Goal: Transaction & Acquisition: Purchase product/service

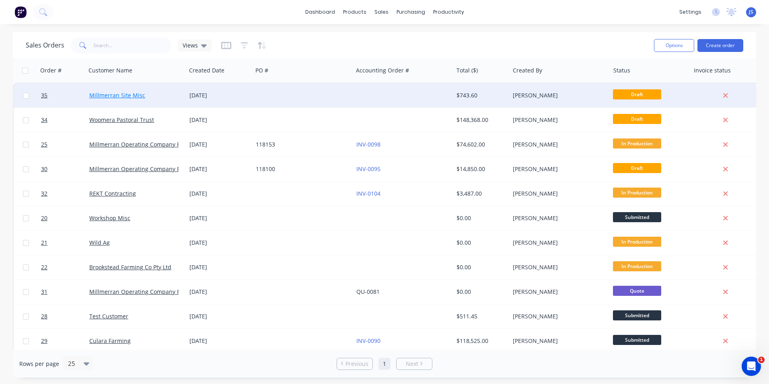
click at [123, 97] on link "Millmerran Site Misc" at bounding box center [117, 95] width 56 height 8
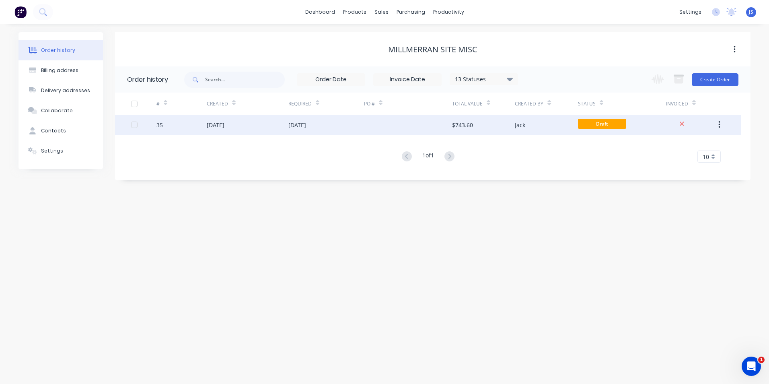
click at [223, 121] on div "[DATE]" at bounding box center [216, 125] width 18 height 8
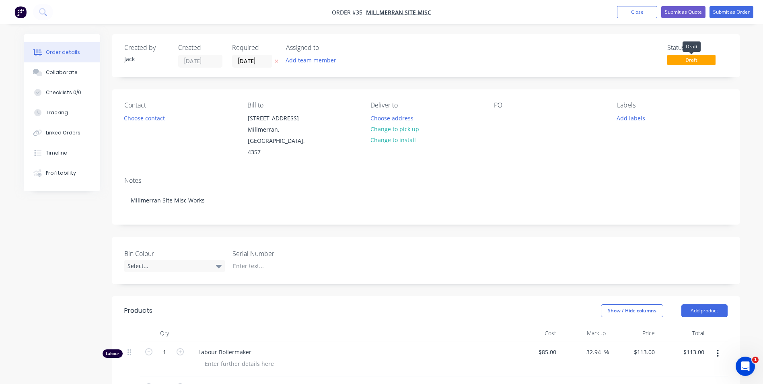
click at [687, 58] on span "Draft" at bounding box center [692, 60] width 48 height 10
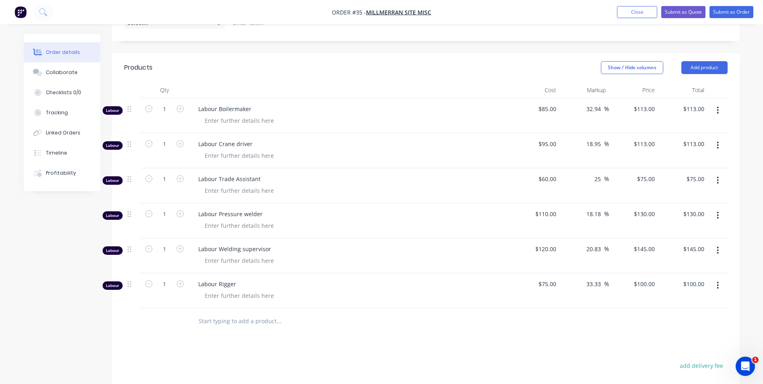
scroll to position [241, 0]
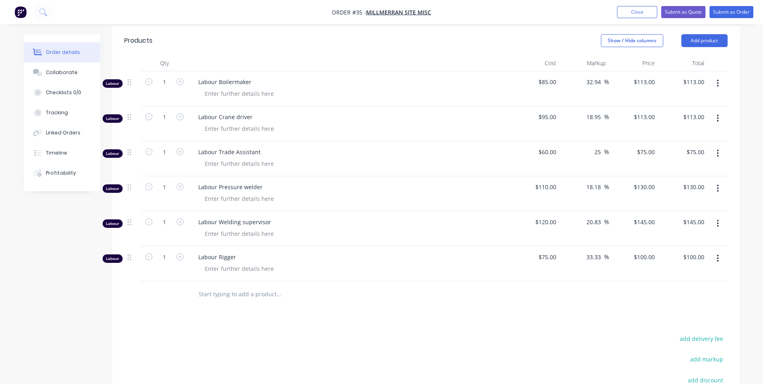
scroll to position [201, 0]
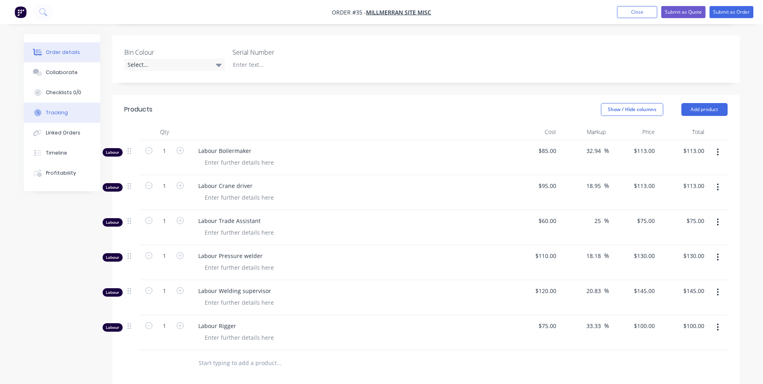
click at [68, 115] on button "Tracking" at bounding box center [62, 113] width 76 height 20
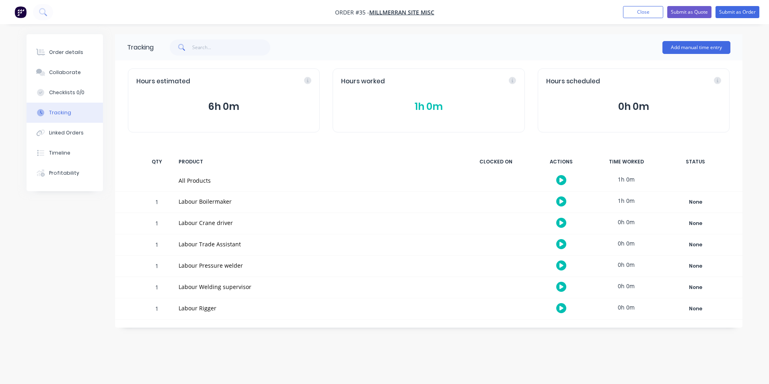
click at [437, 104] on button "1h 0m" at bounding box center [428, 106] width 175 height 15
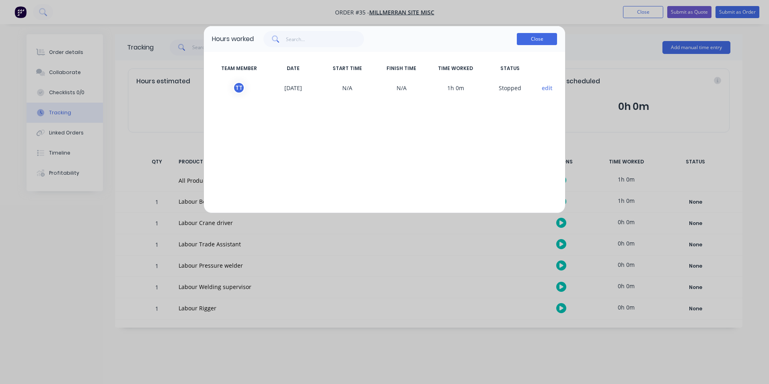
click at [530, 37] on button "Close" at bounding box center [537, 39] width 40 height 12
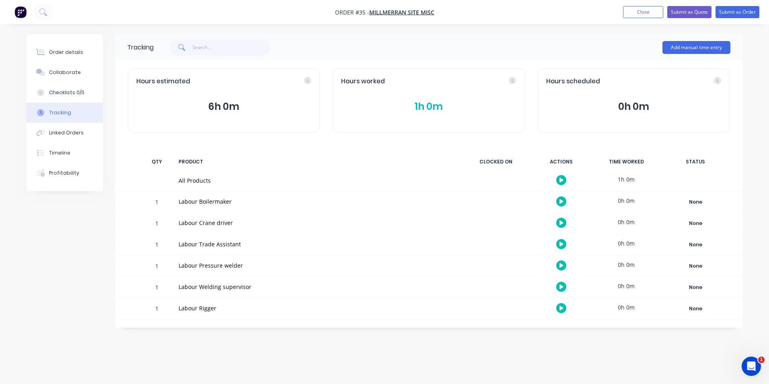
click at [427, 105] on button "1h 0m" at bounding box center [428, 106] width 175 height 15
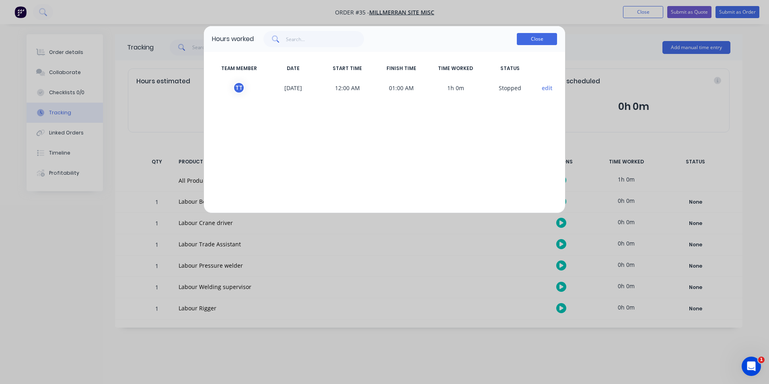
click at [538, 39] on button "Close" at bounding box center [537, 39] width 40 height 12
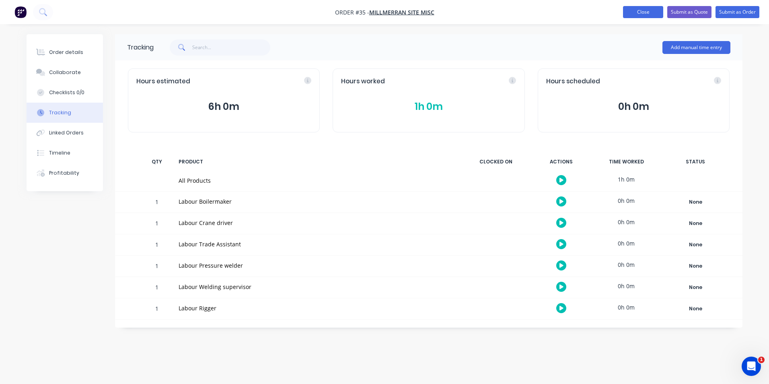
click at [646, 15] on button "Close" at bounding box center [643, 12] width 40 height 12
click at [640, 13] on button "Close" at bounding box center [643, 12] width 40 height 12
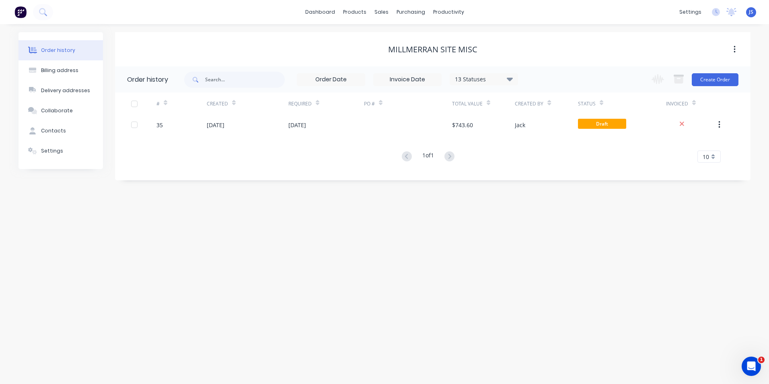
click at [18, 10] on img at bounding box center [20, 12] width 12 height 12
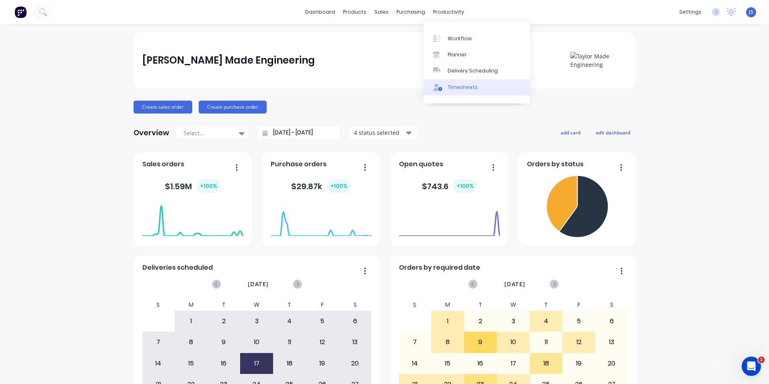
click at [458, 84] on div "Timesheets" at bounding box center [463, 87] width 30 height 7
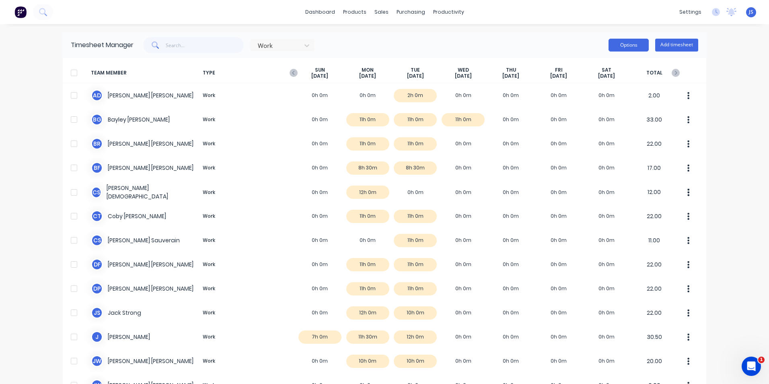
click at [623, 45] on button "Options" at bounding box center [629, 45] width 40 height 13
click at [70, 72] on div at bounding box center [74, 73] width 16 height 16
click at [627, 45] on button "Options" at bounding box center [629, 45] width 40 height 13
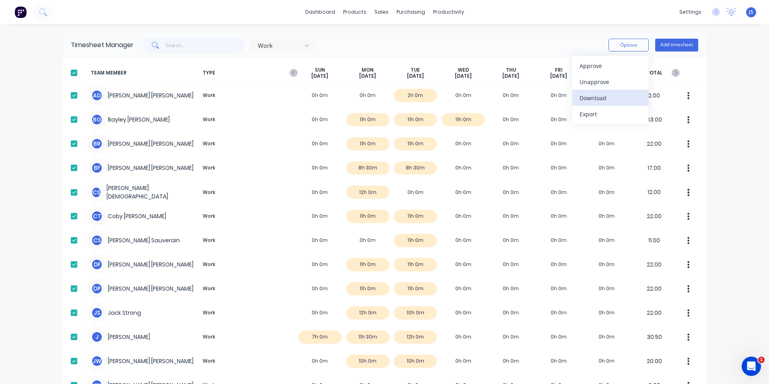
click at [603, 97] on div "Download" at bounding box center [611, 98] width 62 height 12
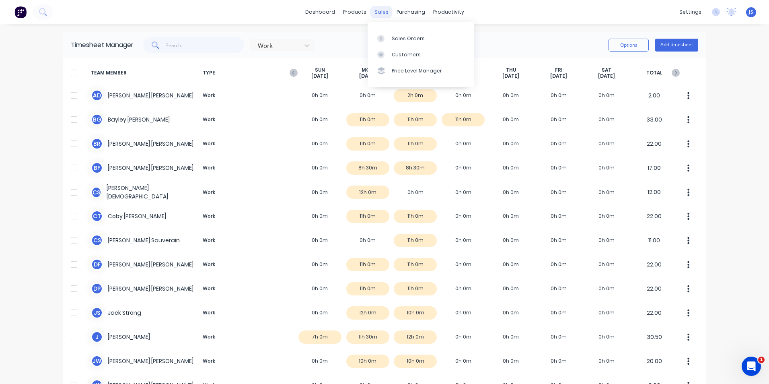
click at [383, 10] on div "sales" at bounding box center [382, 12] width 22 height 12
click at [401, 37] on div "Sales Orders" at bounding box center [408, 38] width 33 height 7
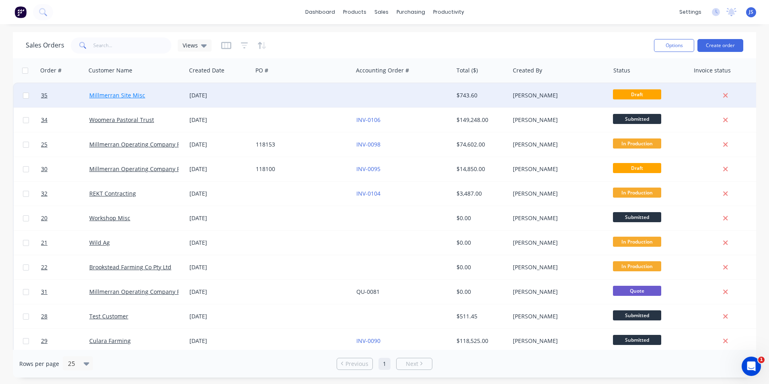
click at [123, 95] on link "Millmerran Site Misc" at bounding box center [117, 95] width 56 height 8
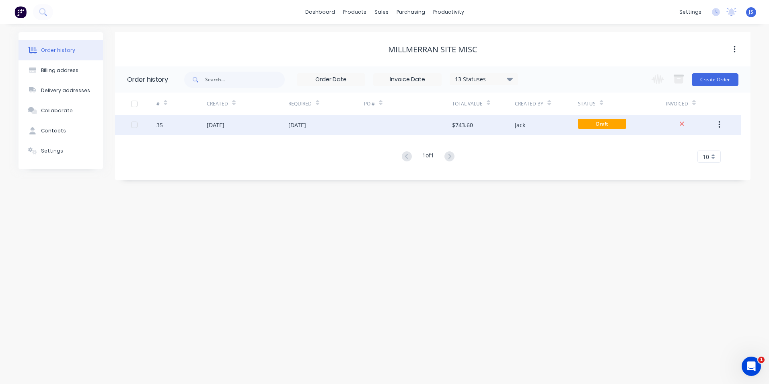
click at [261, 123] on div "[DATE]" at bounding box center [248, 125] width 82 height 20
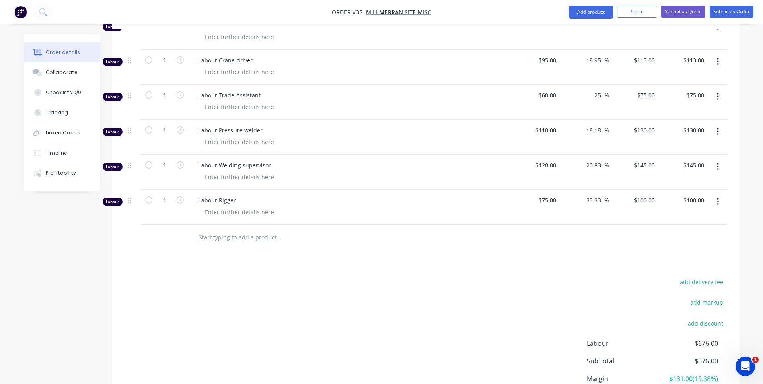
scroll to position [318, 0]
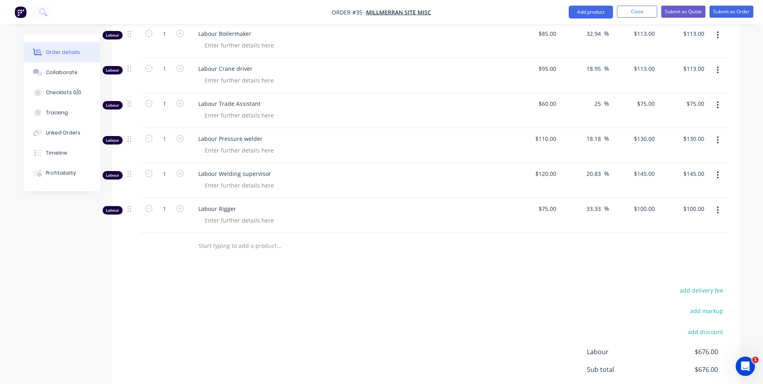
click at [247, 248] on input "text" at bounding box center [278, 246] width 161 height 16
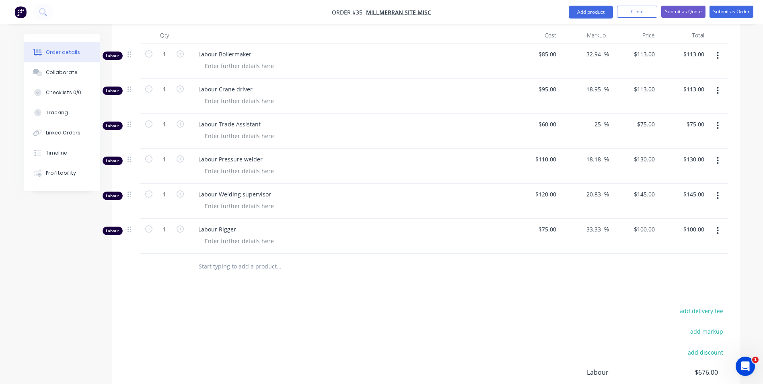
scroll to position [322, 0]
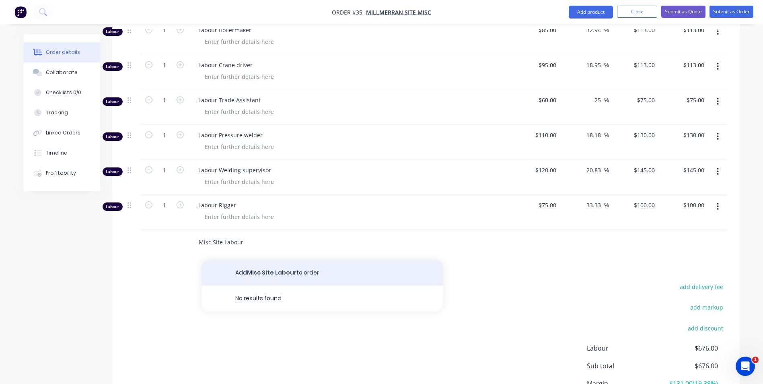
type input "Misc Site Labour"
click at [273, 274] on button "Add Misc Site Labour to order" at bounding box center [322, 273] width 241 height 26
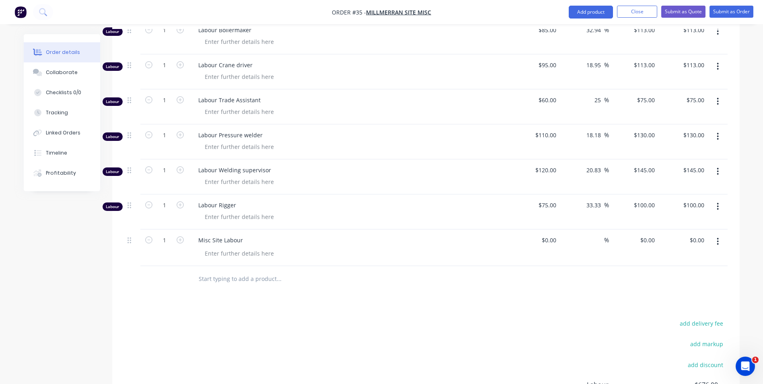
click at [719, 205] on icon "button" at bounding box center [718, 206] width 2 height 9
click at [674, 272] on div "Delete" at bounding box center [690, 276] width 62 height 12
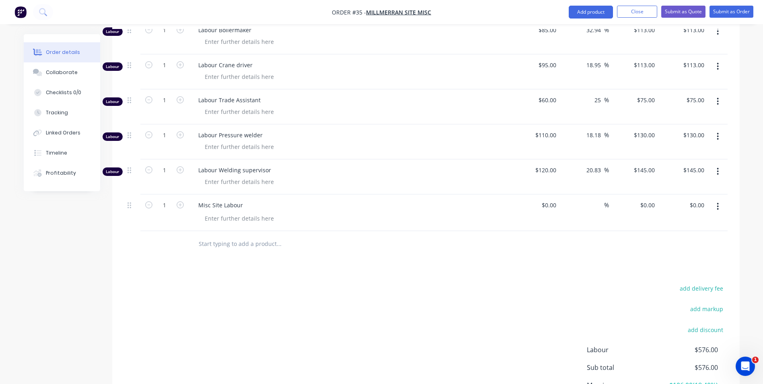
click at [717, 171] on icon "button" at bounding box center [718, 171] width 2 height 7
click at [695, 242] on div "Delete" at bounding box center [690, 241] width 62 height 12
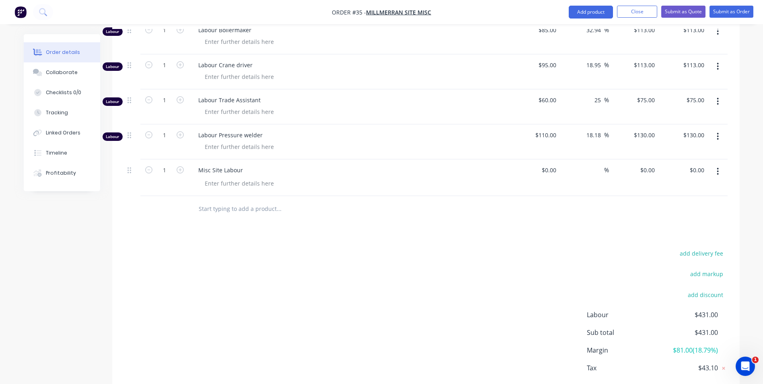
click at [718, 134] on icon "button" at bounding box center [718, 136] width 2 height 9
click at [699, 204] on div "Delete" at bounding box center [690, 206] width 62 height 12
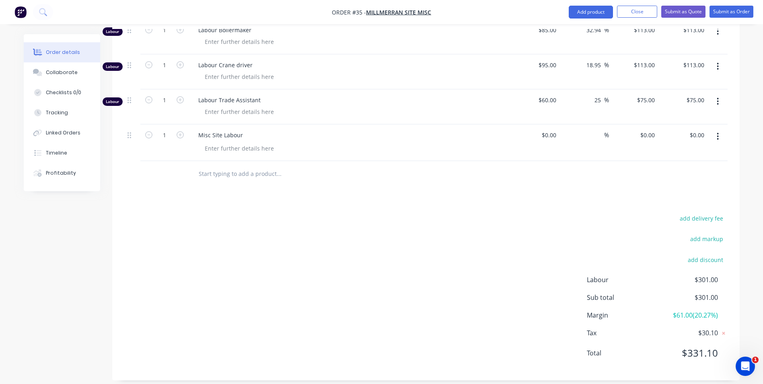
click at [717, 98] on button "button" at bounding box center [718, 101] width 19 height 14
click at [701, 166] on div "Delete" at bounding box center [690, 171] width 62 height 12
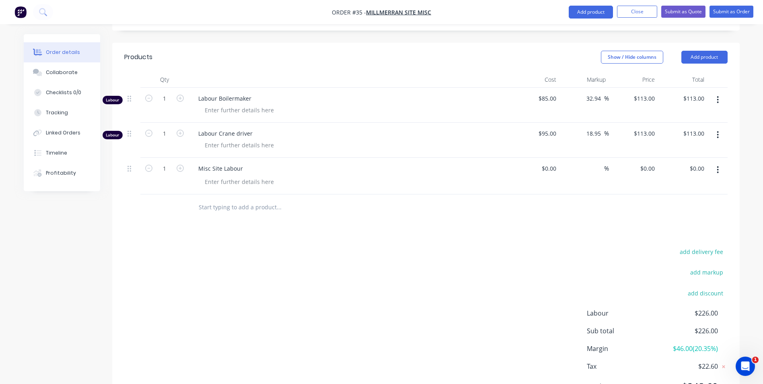
scroll to position [134, 0]
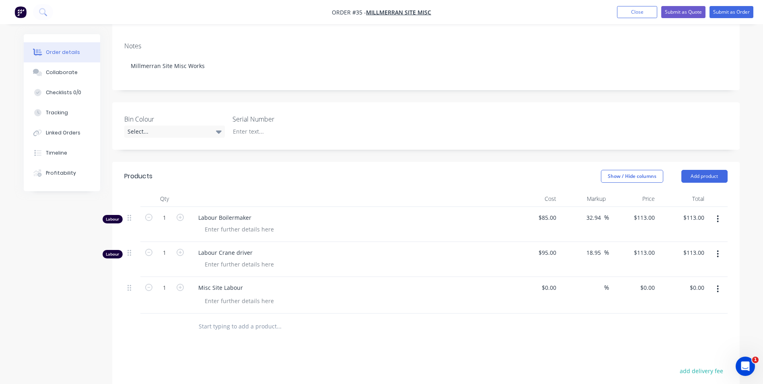
click at [724, 219] on button "button" at bounding box center [718, 219] width 19 height 14
click at [692, 290] on div "Delete" at bounding box center [690, 288] width 62 height 12
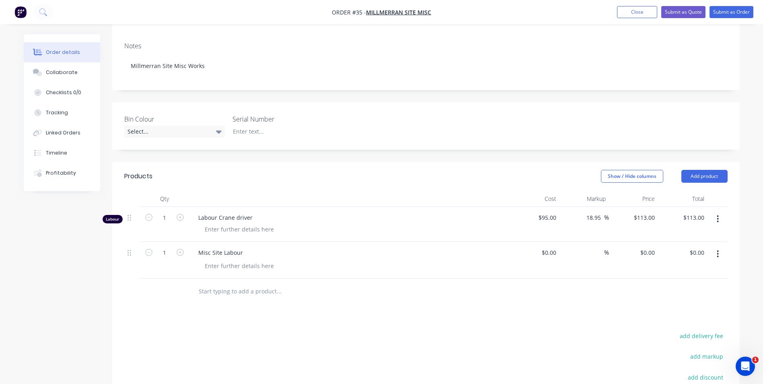
click at [717, 221] on icon "button" at bounding box center [718, 218] width 2 height 9
click at [694, 285] on div "Delete" at bounding box center [690, 288] width 62 height 12
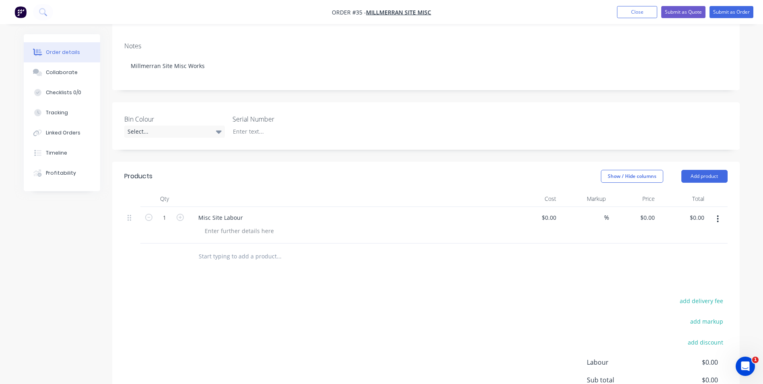
click at [258, 283] on div "Products Show / Hide columns Add product Qty Cost Markup Price Total 1 Misc Sit…" at bounding box center [426, 312] width 628 height 301
click at [481, 297] on div "add delivery fee add markup add discount Labour $0.00 Sub total $0.00 Margin $0…" at bounding box center [426, 372] width 604 height 155
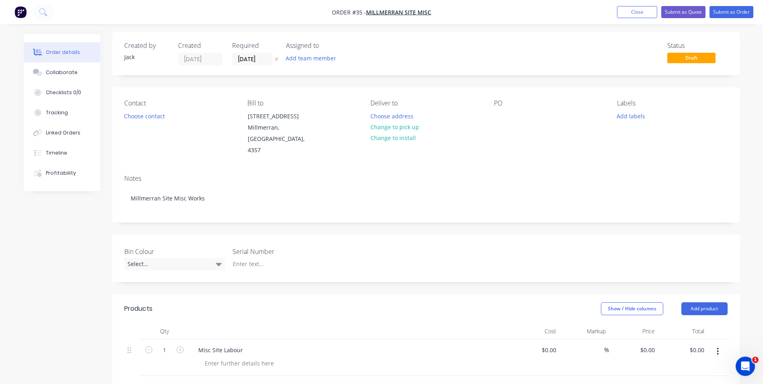
scroll to position [0, 0]
click at [637, 12] on button "Close" at bounding box center [637, 12] width 40 height 12
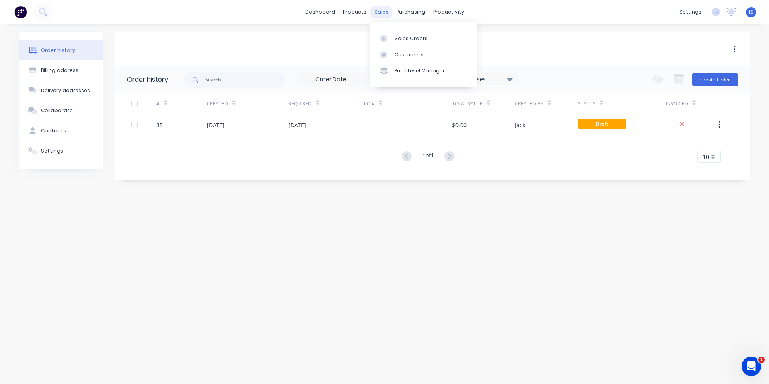
click at [378, 12] on div "sales" at bounding box center [382, 12] width 22 height 12
click at [422, 38] on div "Sales Orders" at bounding box center [411, 38] width 33 height 7
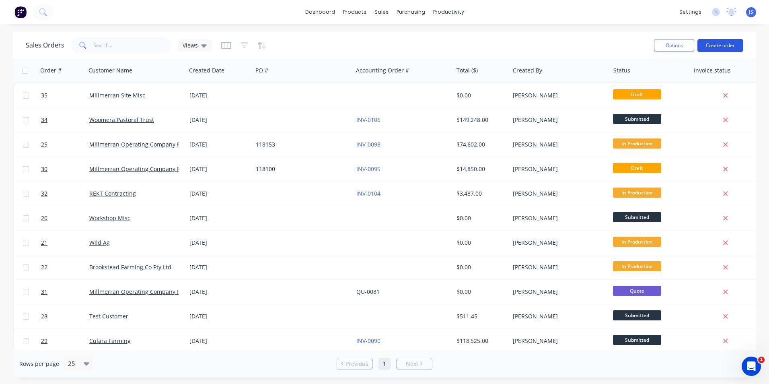
click at [718, 43] on button "Create order" at bounding box center [721, 45] width 46 height 13
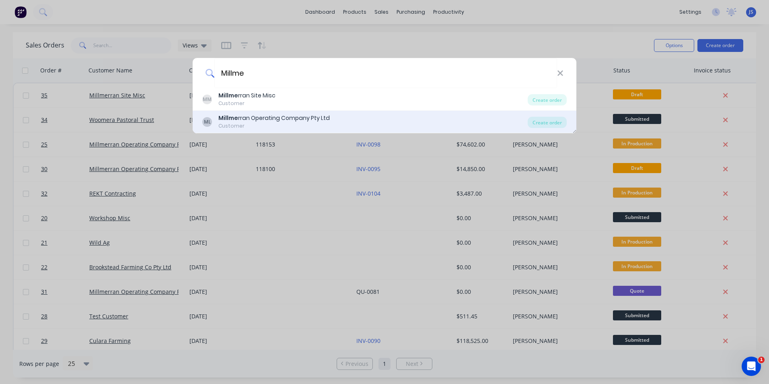
type input "Millme"
click at [311, 115] on div "Millme rran Operating Company Pty Ltd" at bounding box center [274, 118] width 111 height 8
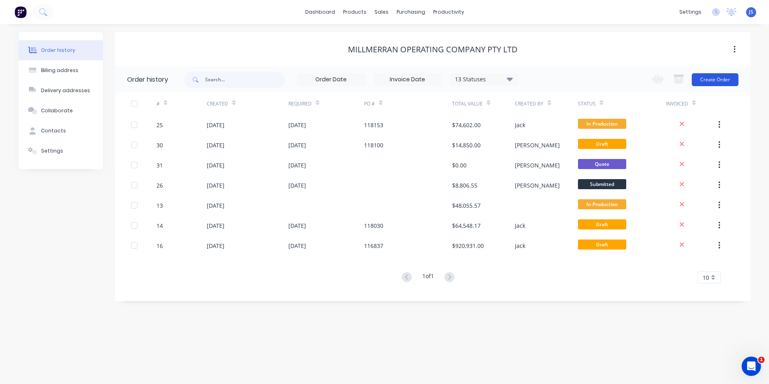
click at [711, 78] on button "Create Order" at bounding box center [715, 79] width 47 height 13
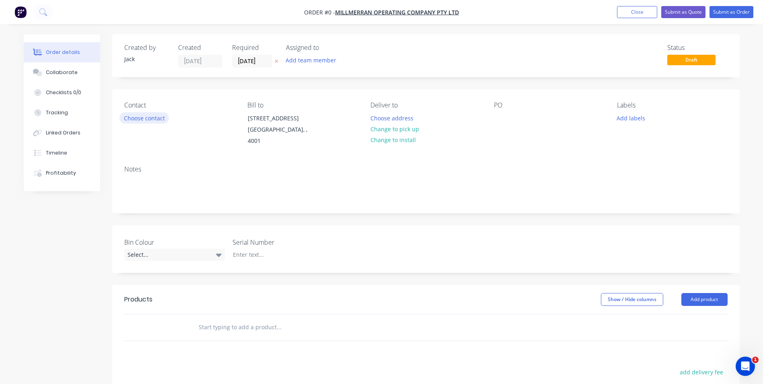
click at [163, 118] on button "Choose contact" at bounding box center [144, 117] width 49 height 11
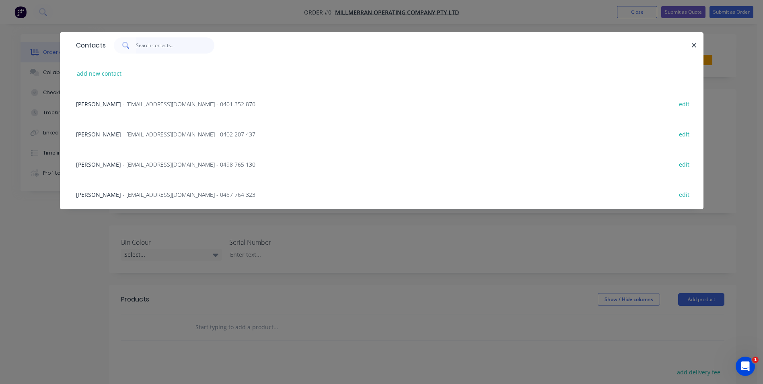
click at [161, 42] on input "text" at bounding box center [175, 45] width 78 height 16
type input "t"
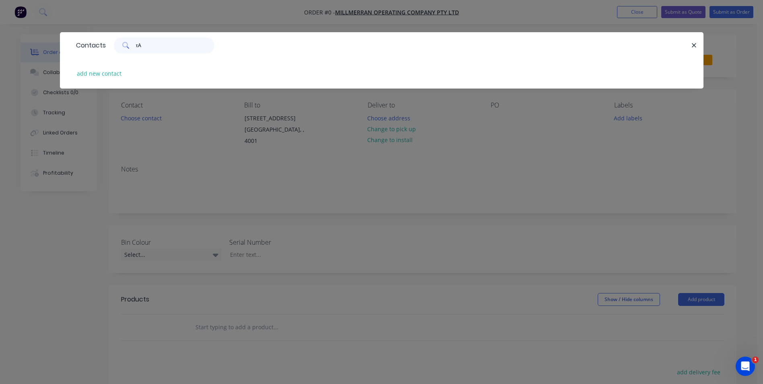
type input "t"
type input "[PERSON_NAME]"
click at [111, 74] on button "add new contact" at bounding box center [99, 73] width 53 height 11
select select "AU"
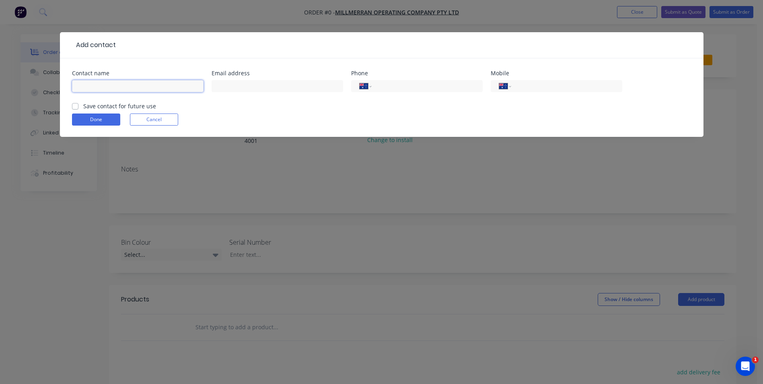
click at [120, 88] on input "text" at bounding box center [138, 86] width 132 height 12
type input "[PERSON_NAME]"
click at [235, 87] on input "text" at bounding box center [278, 86] width 132 height 12
type input "[EMAIL_ADDRESS][DOMAIN_NAME]"
click at [519, 85] on input "tel" at bounding box center [565, 86] width 97 height 9
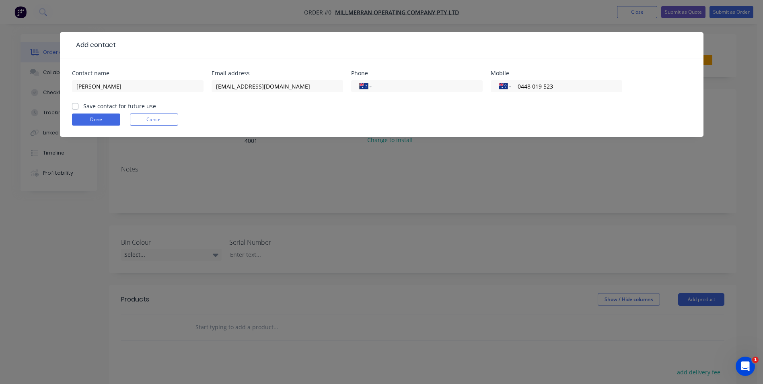
type input "0448 019 523"
click at [83, 107] on label "Save contact for future use" at bounding box center [119, 106] width 73 height 8
click at [72, 107] on input "Save contact for future use" at bounding box center [75, 106] width 6 height 8
checkbox input "true"
click at [90, 118] on button "Done" at bounding box center [96, 119] width 48 height 12
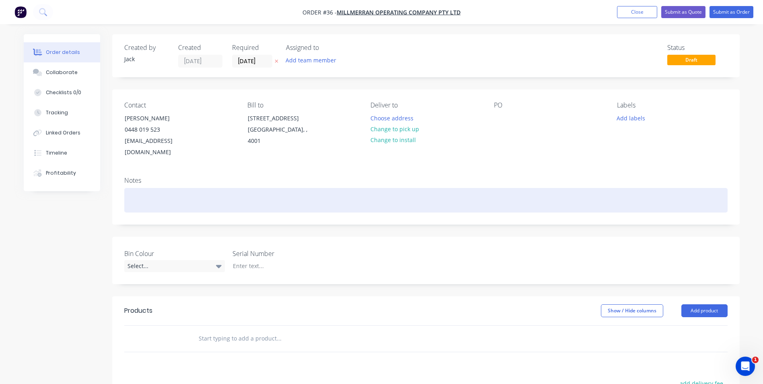
click at [148, 191] on div at bounding box center [426, 200] width 604 height 25
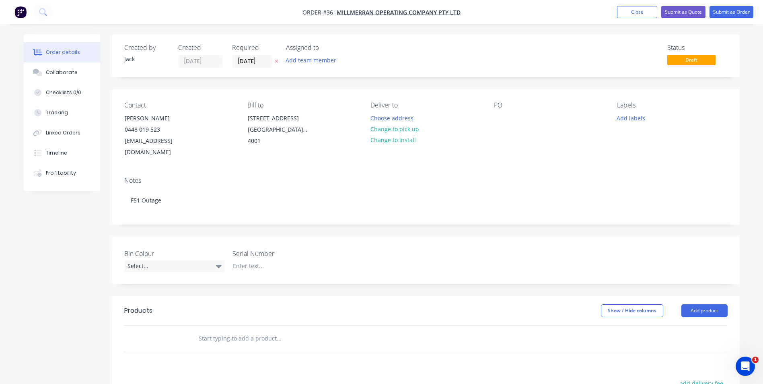
click at [503, 107] on div "PO" at bounding box center [549, 105] width 110 height 8
click at [508, 104] on div "PO" at bounding box center [549, 105] width 110 height 8
click at [503, 104] on div "PO" at bounding box center [549, 105] width 110 height 8
click at [498, 104] on div "PO" at bounding box center [549, 105] width 110 height 8
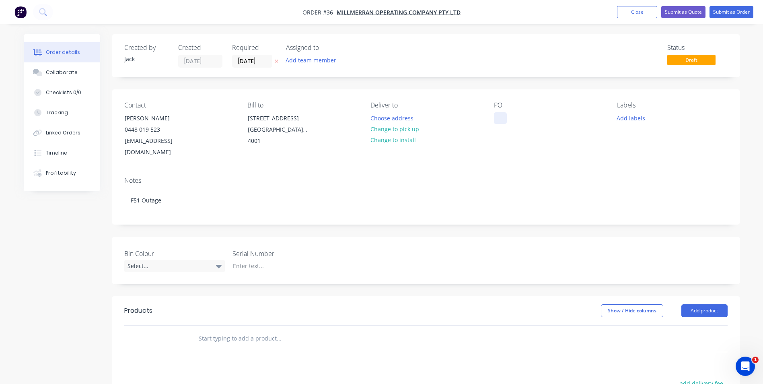
click at [497, 113] on div at bounding box center [500, 118] width 13 height 12
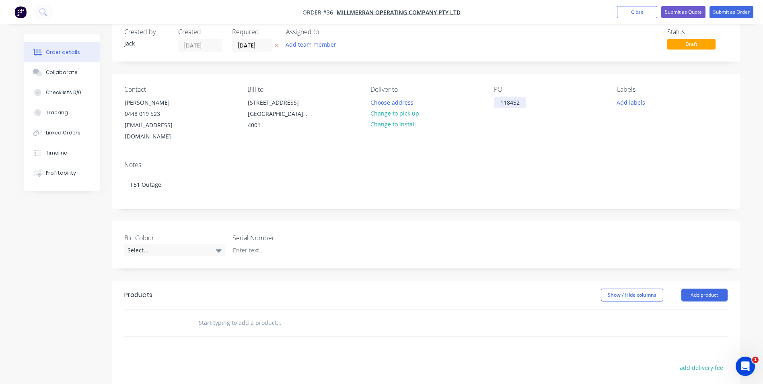
scroll to position [40, 0]
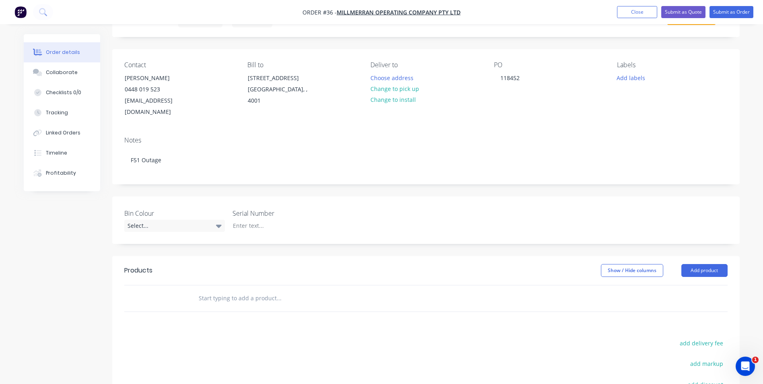
click at [381, 321] on div "Products Show / Hide columns Add product add delivery fee add markup add discou…" at bounding box center [426, 380] width 628 height 249
click at [713, 264] on button "Add product" at bounding box center [705, 270] width 46 height 13
click at [677, 365] on div "Labour" at bounding box center [690, 371] width 62 height 12
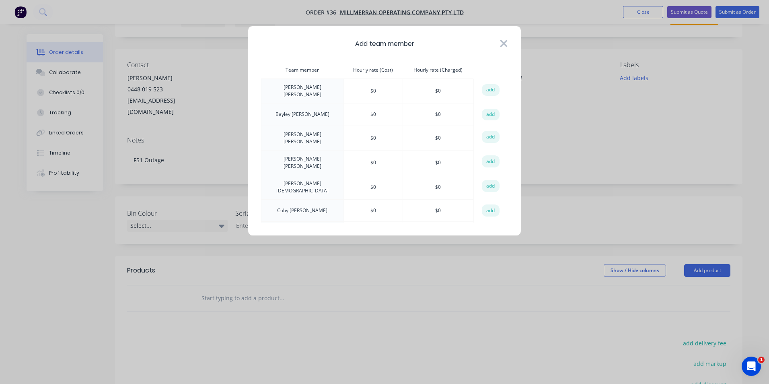
click at [503, 43] on icon at bounding box center [504, 43] width 7 height 7
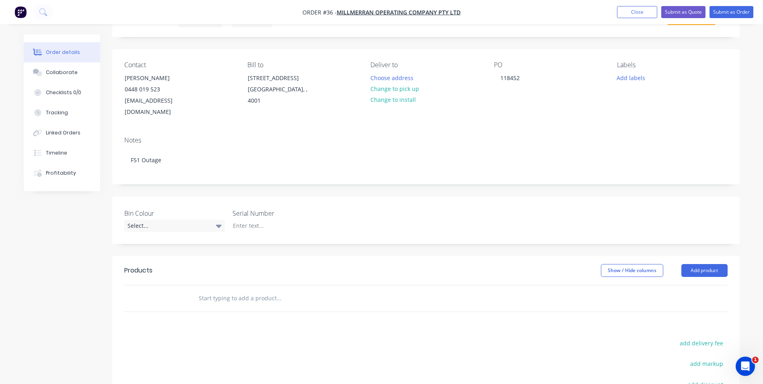
click at [262, 290] on input "text" at bounding box center [278, 298] width 161 height 16
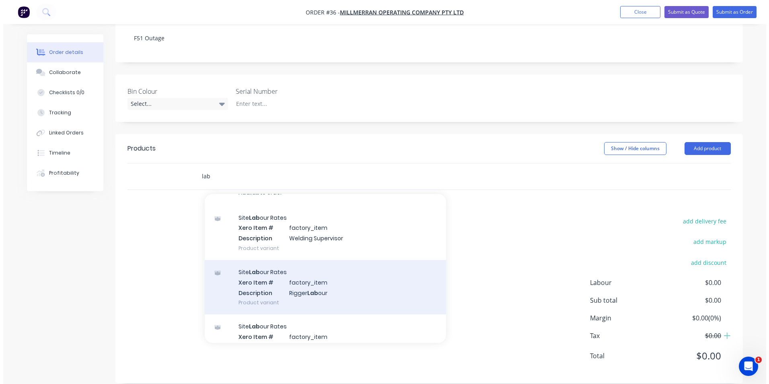
scroll to position [0, 0]
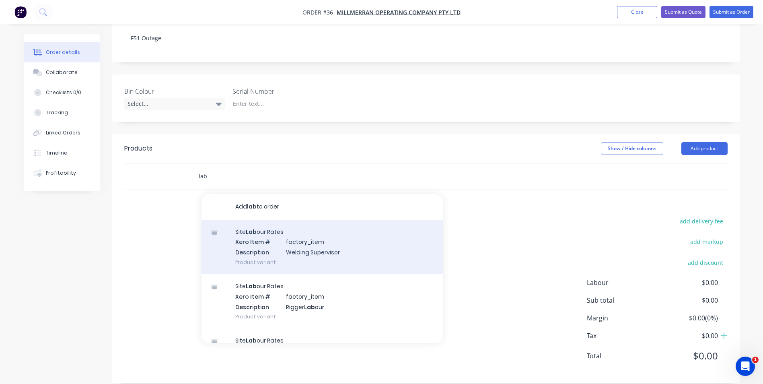
type input "lab"
click at [251, 224] on div "Site Lab our Rates Xero Item # factory_item Description Welding Supervisor Prod…" at bounding box center [322, 247] width 241 height 54
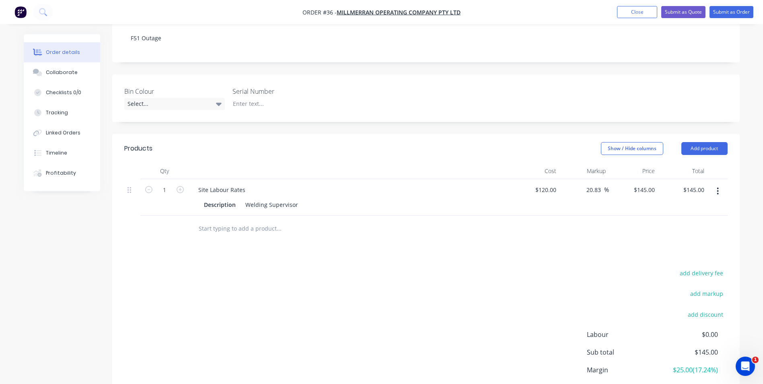
click at [465, 278] on div "add delivery fee add markup add discount Labour $0.00 Sub total $145.00 Margin …" at bounding box center [426, 345] width 604 height 155
click at [718, 187] on icon "button" at bounding box center [718, 191] width 2 height 9
click at [684, 255] on div "Delete" at bounding box center [690, 261] width 62 height 12
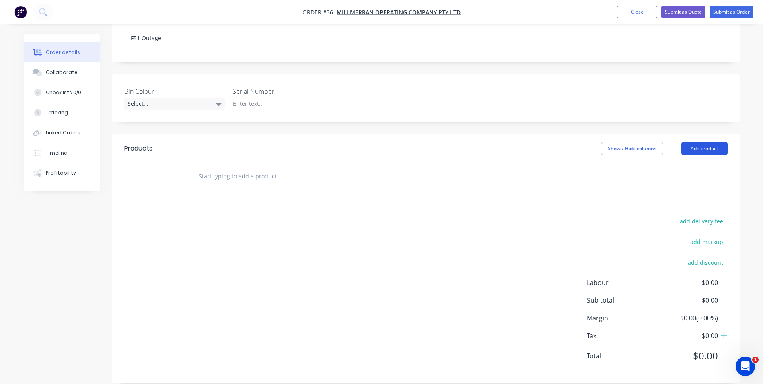
click at [706, 142] on button "Add product" at bounding box center [705, 148] width 46 height 13
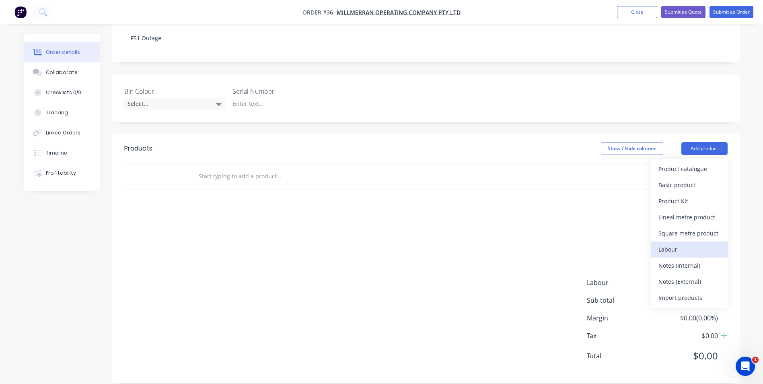
click at [681, 243] on div "Labour" at bounding box center [690, 249] width 62 height 12
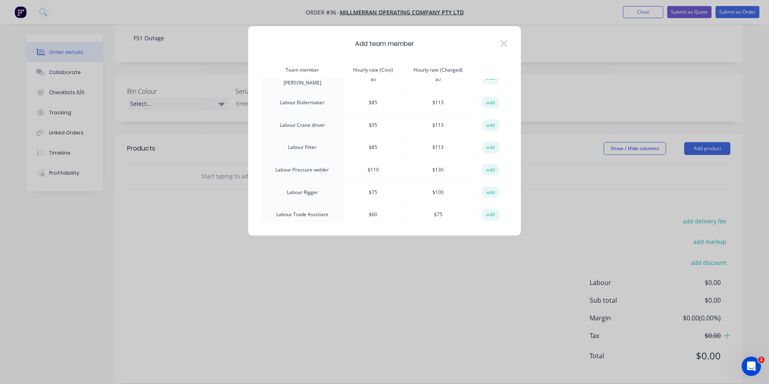
scroll to position [362, 0]
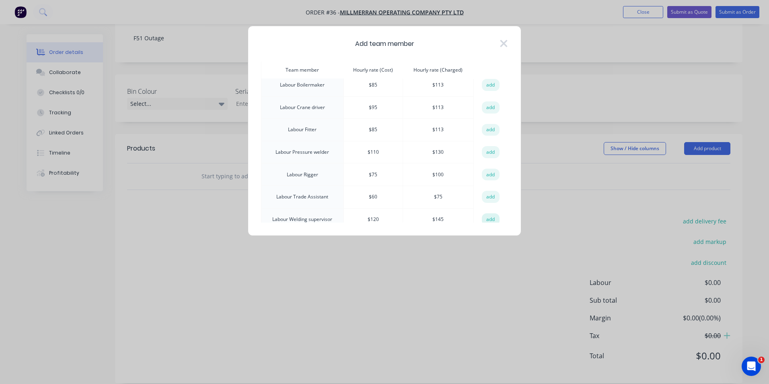
click at [487, 213] on button "add" at bounding box center [491, 219] width 18 height 12
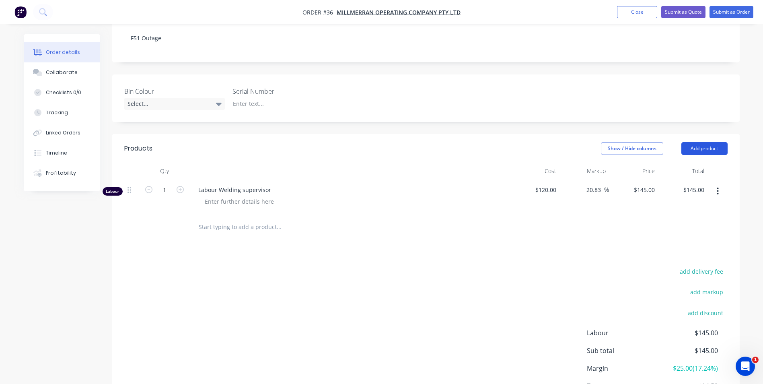
click at [710, 142] on button "Add product" at bounding box center [705, 148] width 46 height 13
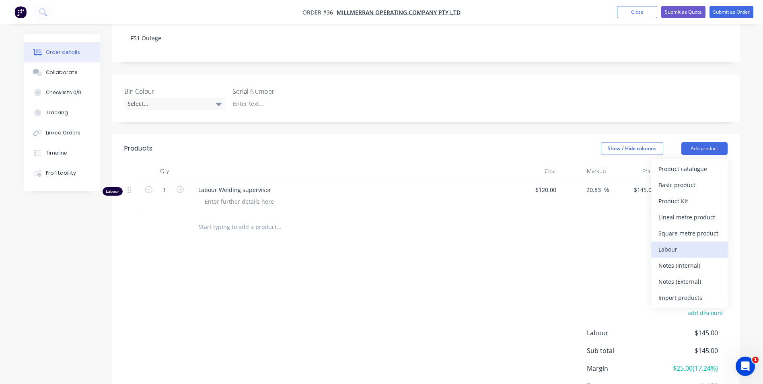
click at [678, 243] on div "Labour" at bounding box center [690, 249] width 62 height 12
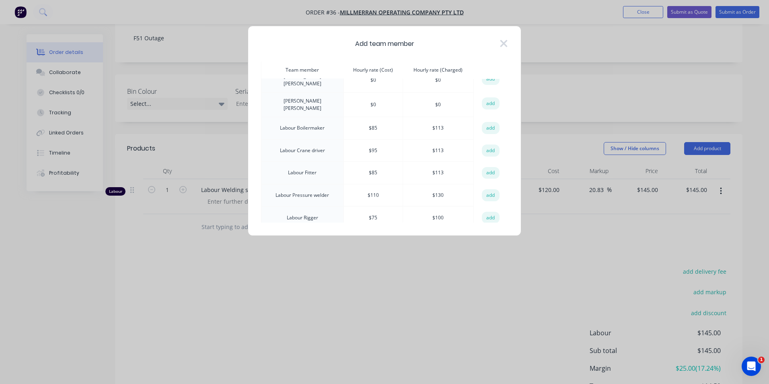
scroll to position [322, 0]
click at [490, 119] on button "add" at bounding box center [491, 125] width 18 height 12
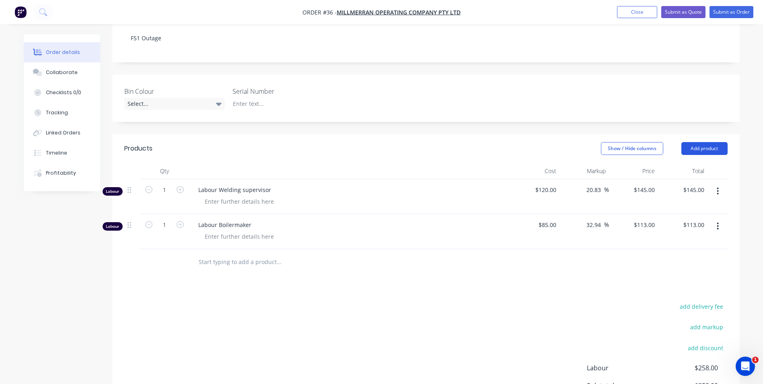
click at [698, 142] on button "Add product" at bounding box center [705, 148] width 46 height 13
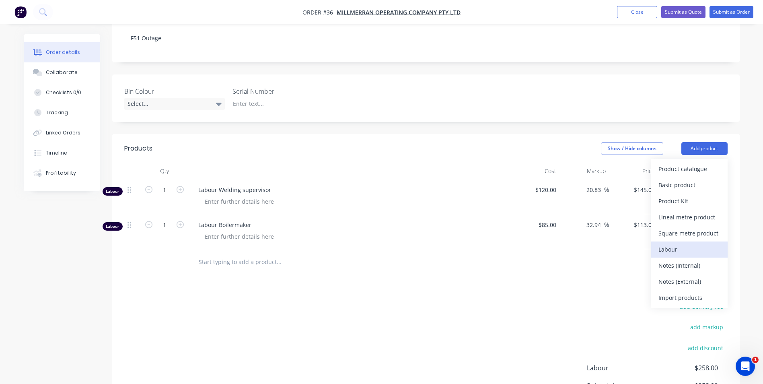
click at [683, 243] on div "Labour" at bounding box center [690, 249] width 62 height 12
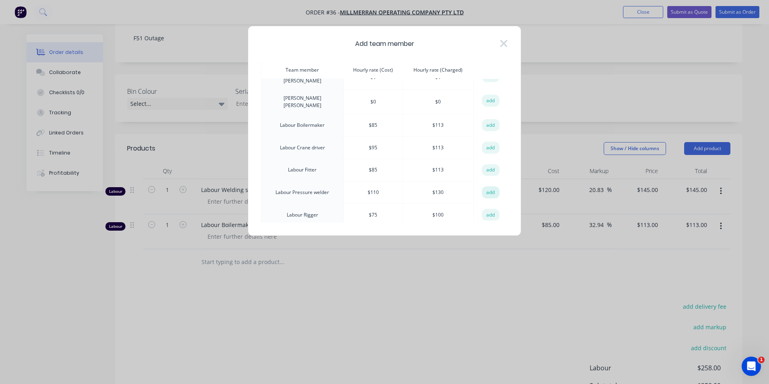
click at [490, 186] on button "add" at bounding box center [491, 192] width 18 height 12
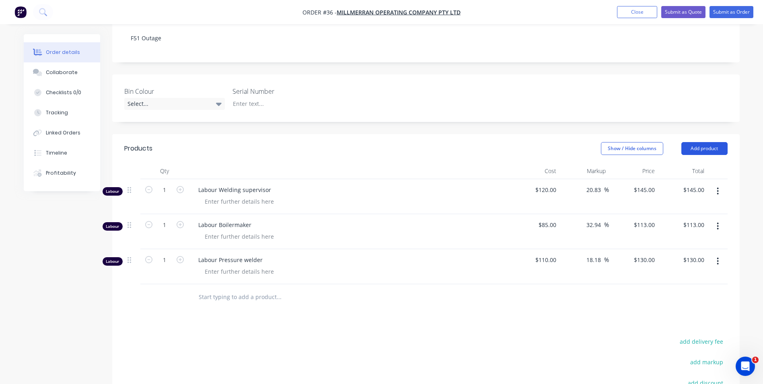
click at [708, 142] on button "Add product" at bounding box center [705, 148] width 46 height 13
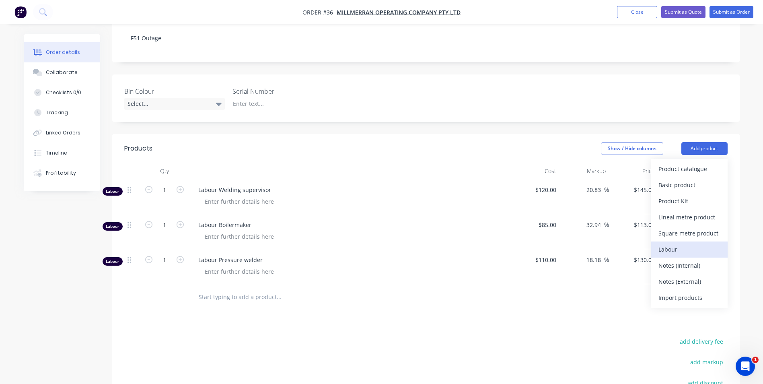
click at [675, 243] on div "Labour" at bounding box center [690, 249] width 62 height 12
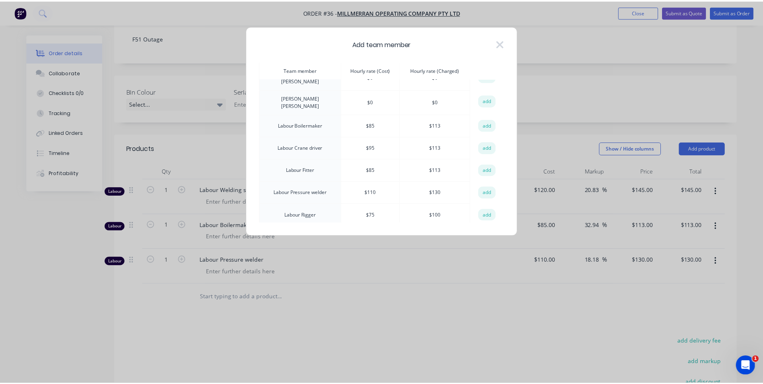
scroll to position [362, 0]
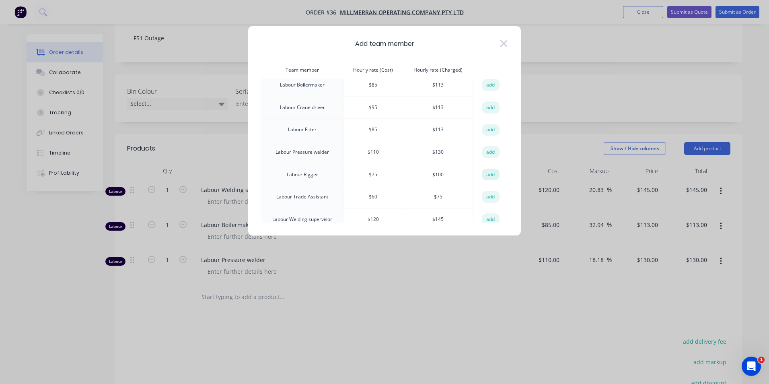
click at [487, 169] on button "add" at bounding box center [491, 175] width 18 height 12
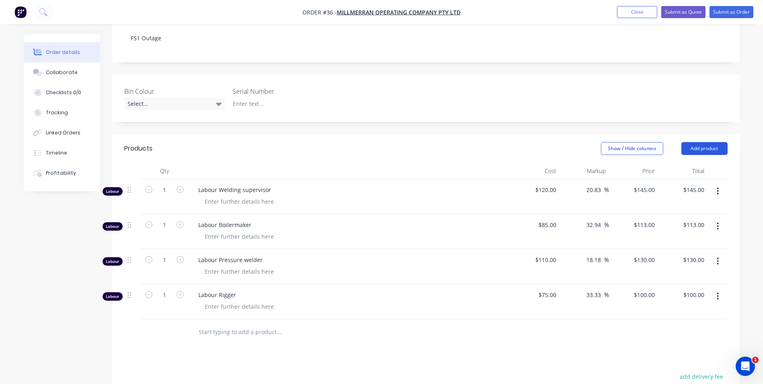
click at [710, 142] on button "Add product" at bounding box center [705, 148] width 46 height 13
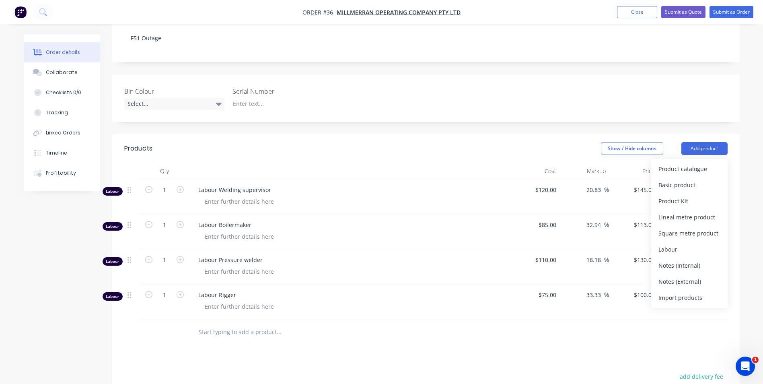
click at [484, 324] on div at bounding box center [426, 332] width 604 height 26
click at [253, 324] on input "text" at bounding box center [278, 332] width 161 height 16
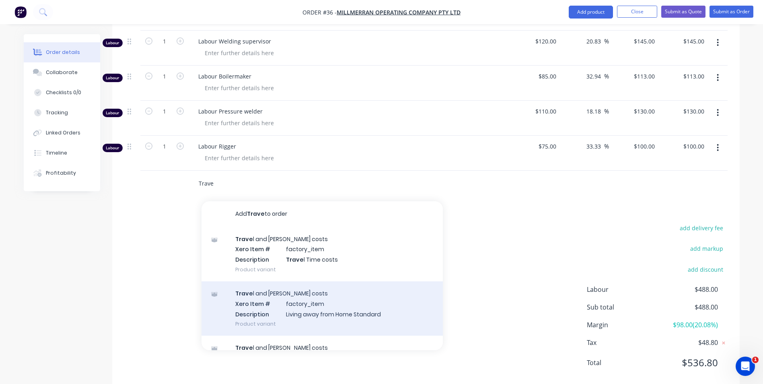
scroll to position [317, 0]
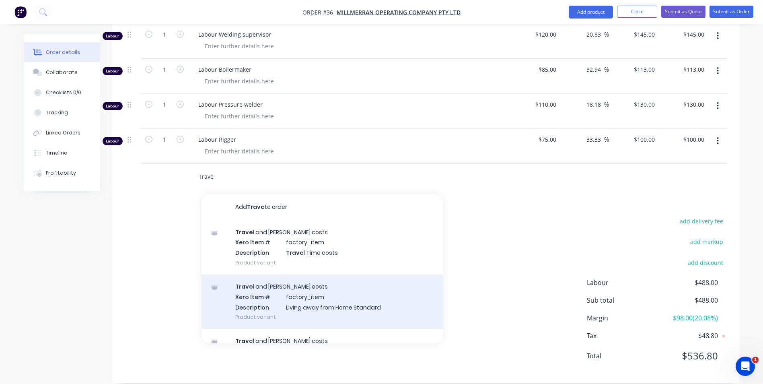
type input "Trave"
click at [346, 294] on div "Trave l and [PERSON_NAME] costs Xero Item # factory_item Description Living awa…" at bounding box center [322, 301] width 241 height 54
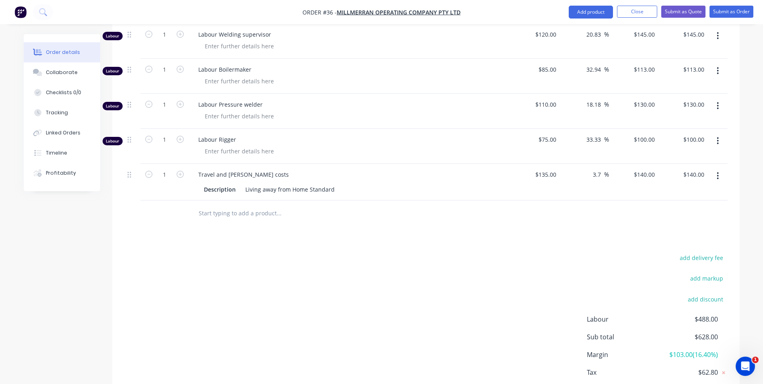
click at [269, 205] on input "text" at bounding box center [278, 213] width 161 height 16
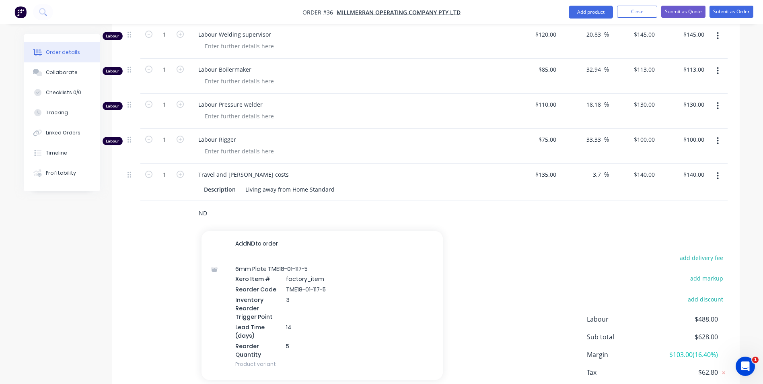
type input "N"
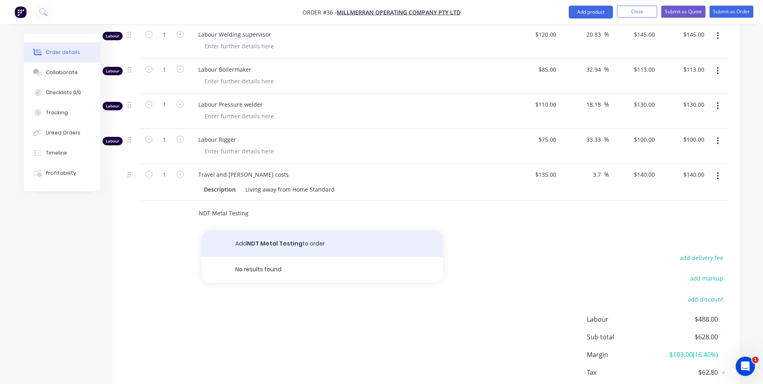
type input "NDT Metal Testing"
click at [277, 231] on button "Add NDT Metal Testing to order" at bounding box center [322, 244] width 241 height 26
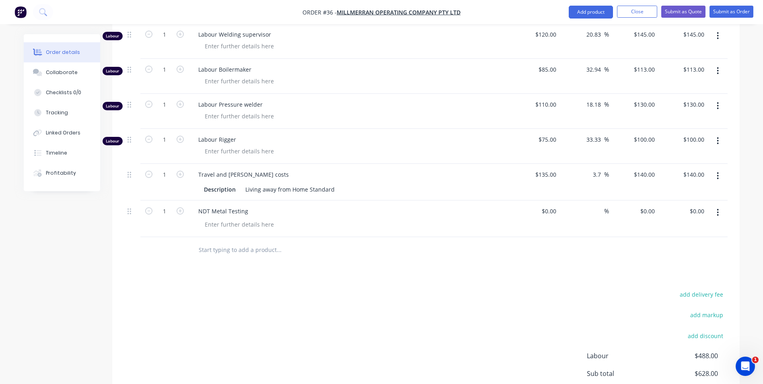
click at [245, 242] on input "text" at bounding box center [278, 250] width 161 height 16
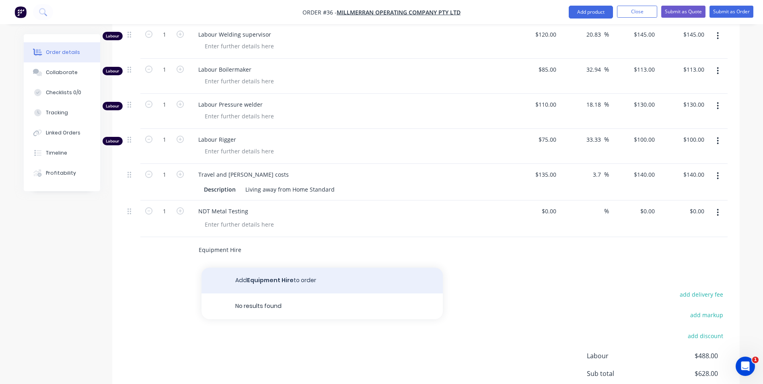
type input "Equipment Hire"
click at [289, 268] on button "Add Equipment Hire to order" at bounding box center [322, 281] width 241 height 26
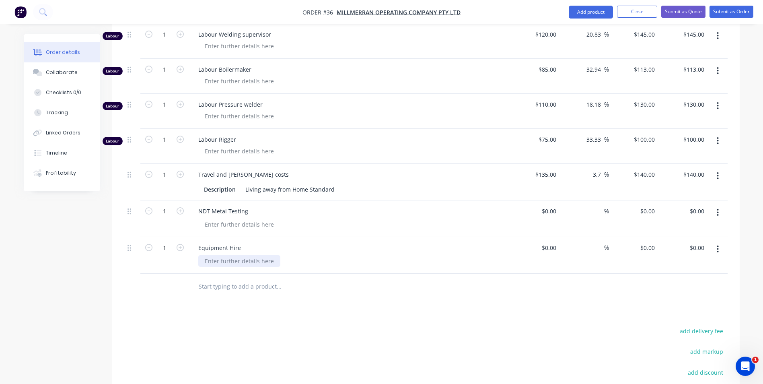
click at [219, 255] on div at bounding box center [239, 261] width 82 height 12
click at [546, 239] on div "$0.00" at bounding box center [535, 255] width 49 height 37
type input "$0.00"
click at [646, 242] on div "0 0" at bounding box center [652, 248] width 12 height 12
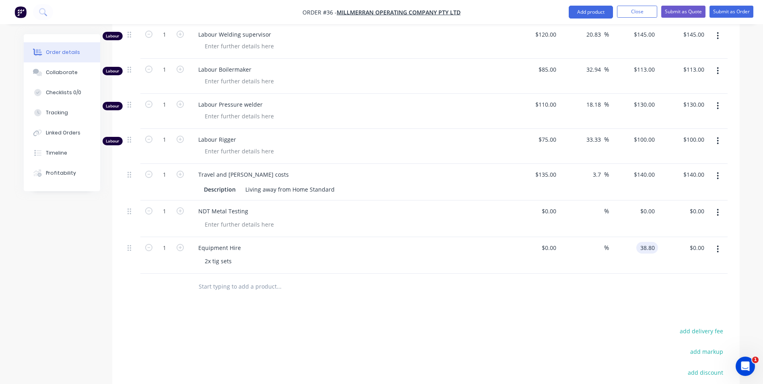
type input "$38.80"
click at [635, 291] on div "Products Show / Hide columns Add product Qty Cost Markup Price Total Labour 1 L…" at bounding box center [426, 236] width 628 height 514
click at [180, 244] on icon "button" at bounding box center [180, 247] width 7 height 7
type input "2"
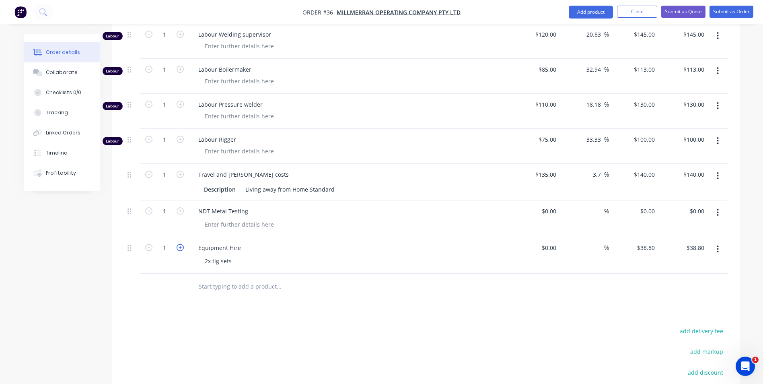
type input "$77.60"
click at [180, 244] on icon "button" at bounding box center [180, 247] width 7 height 7
type input "3"
type input "$116.40"
click at [180, 244] on icon "button" at bounding box center [180, 247] width 7 height 7
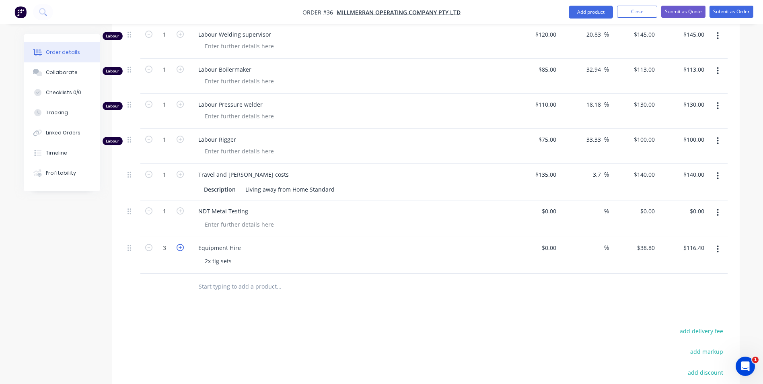
type input "4"
type input "$155.20"
click at [180, 244] on icon "button" at bounding box center [180, 247] width 7 height 7
type input "5"
type input "$194.00"
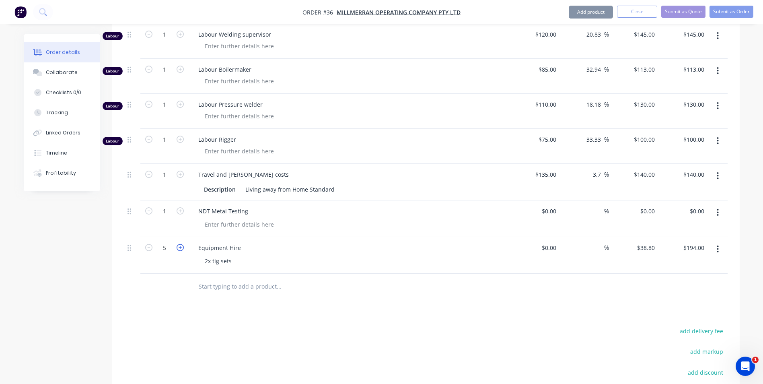
click at [180, 244] on icon "button" at bounding box center [180, 247] width 7 height 7
type input "6"
type input "$232.80"
click at [180, 244] on icon "button" at bounding box center [180, 247] width 7 height 7
type input "7"
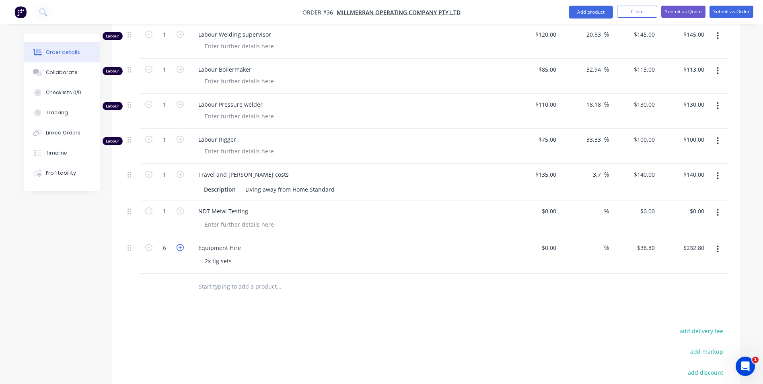
type input "$271.60"
click at [180, 244] on icon "button" at bounding box center [180, 247] width 7 height 7
type input "8"
type input "$310.40"
click at [180, 244] on icon "button" at bounding box center [180, 247] width 7 height 7
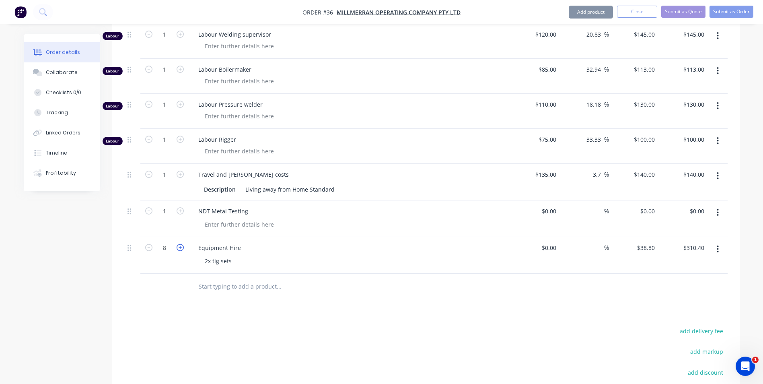
type input "9"
type input "$349.20"
click at [180, 244] on icon "button" at bounding box center [180, 247] width 7 height 7
type input "10"
type input "$388.00"
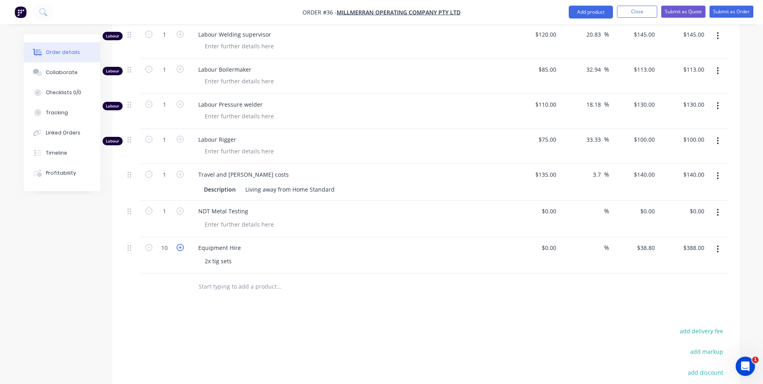
click at [180, 244] on icon "button" at bounding box center [180, 247] width 7 height 7
type input "11"
type input "$426.80"
click at [180, 244] on icon "button" at bounding box center [180, 247] width 7 height 7
type input "12"
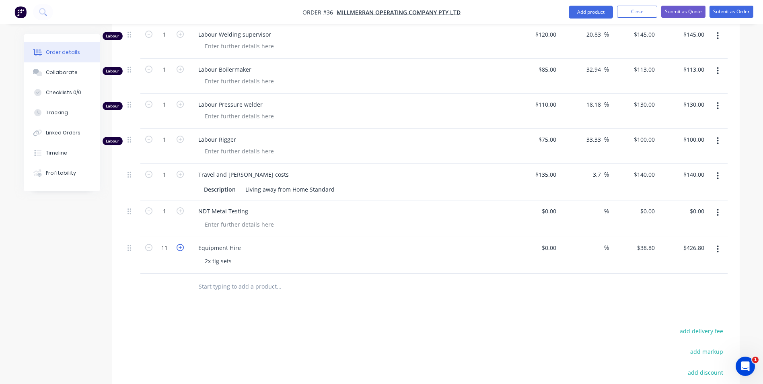
type input "$465.60"
click at [182, 307] on div "Products Show / Hide columns Add product Qty Cost Markup Price Total Labour 1 L…" at bounding box center [426, 236] width 628 height 514
click at [645, 200] on div "0 0" at bounding box center [633, 218] width 49 height 37
type input "$3,000.00"
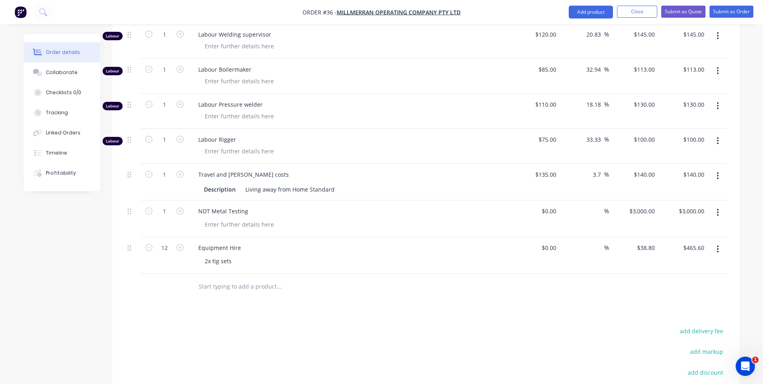
click at [567, 284] on div at bounding box center [426, 287] width 604 height 26
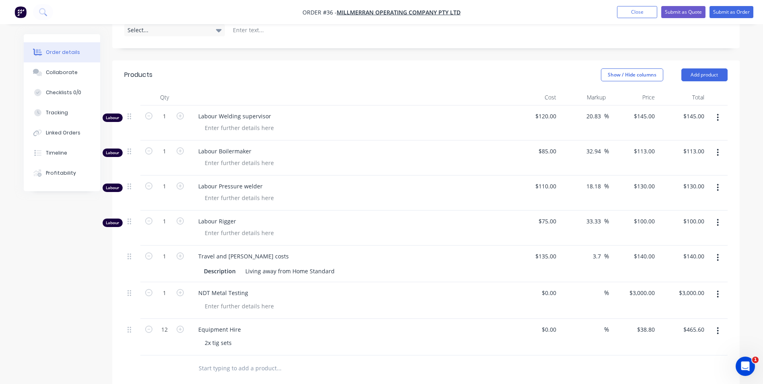
scroll to position [237, 0]
click at [165, 249] on input "1" at bounding box center [164, 255] width 21 height 12
type input "21"
type input "$2,940.00"
click at [339, 363] on input "text" at bounding box center [278, 367] width 161 height 16
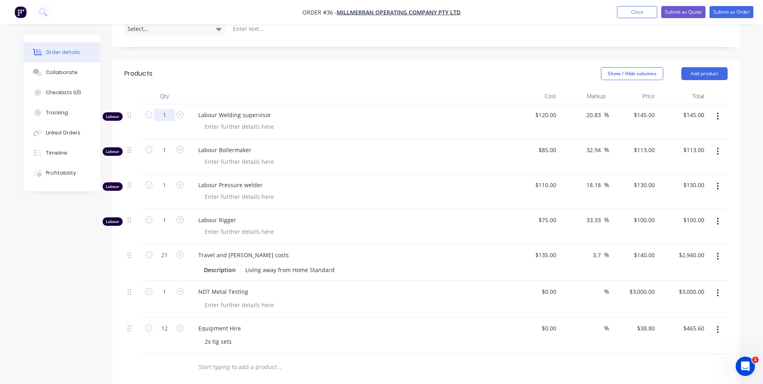
click at [166, 109] on input "1" at bounding box center [164, 115] width 21 height 12
type input "88"
type input "$12,760.00"
click at [167, 144] on input "1" at bounding box center [164, 150] width 21 height 12
type input "88"
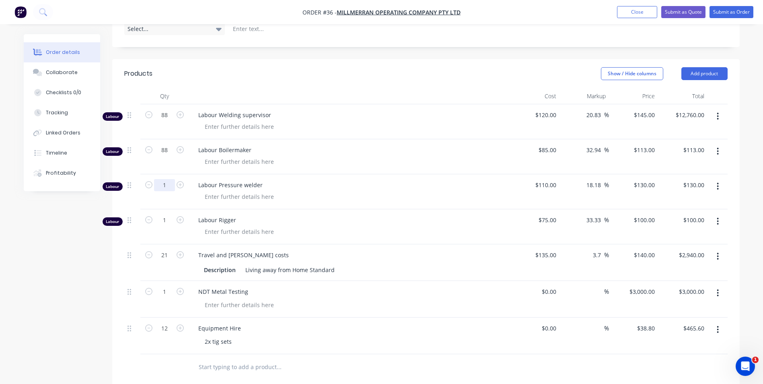
type input "$9,944.00"
click at [169, 179] on input "1" at bounding box center [164, 185] width 21 height 12
type input "88"
type input "$11,440.00"
click at [166, 214] on input "1" at bounding box center [164, 220] width 21 height 12
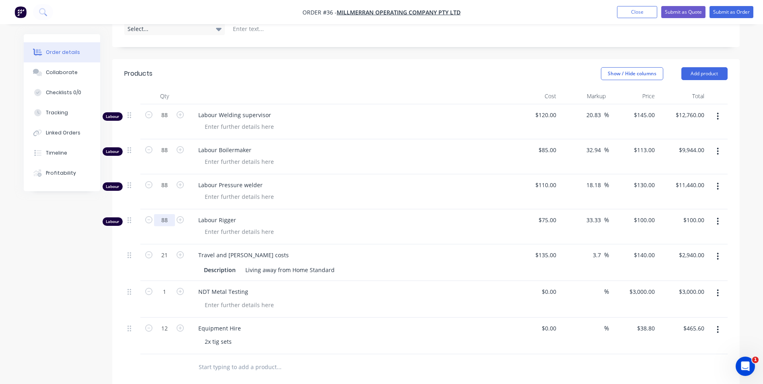
type input "88"
type input "$8,800.00"
click at [345, 363] on input "text" at bounding box center [278, 367] width 161 height 16
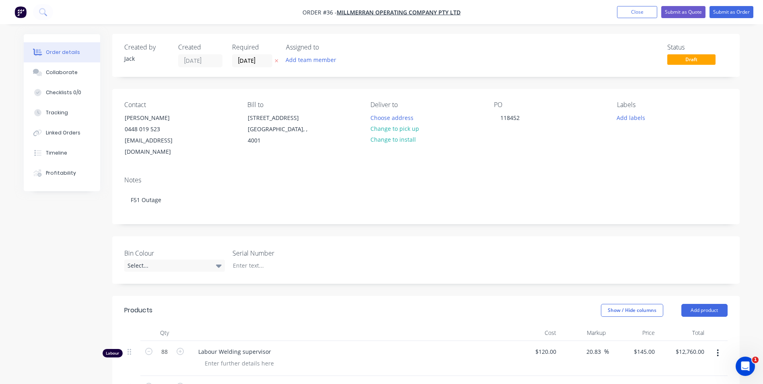
scroll to position [0, 0]
click at [722, 10] on button "Submit as Order" at bounding box center [732, 12] width 44 height 12
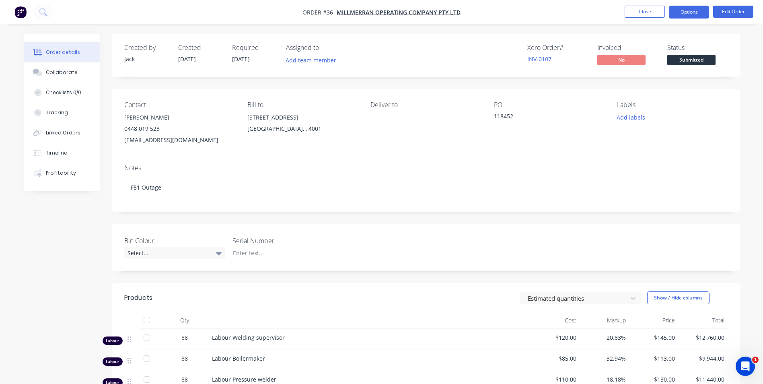
click at [689, 10] on button "Options" at bounding box center [689, 12] width 40 height 13
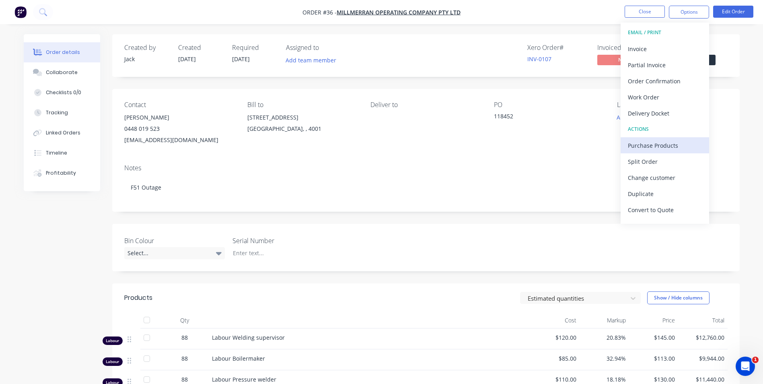
click at [658, 145] on div "Purchase Products" at bounding box center [665, 146] width 74 height 12
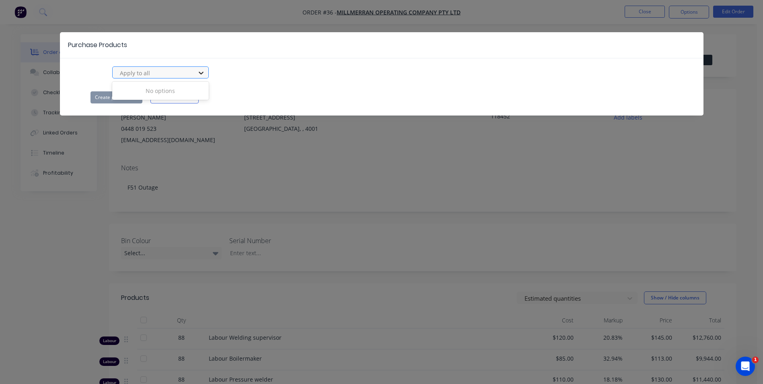
click at [201, 73] on icon at bounding box center [201, 73] width 8 height 8
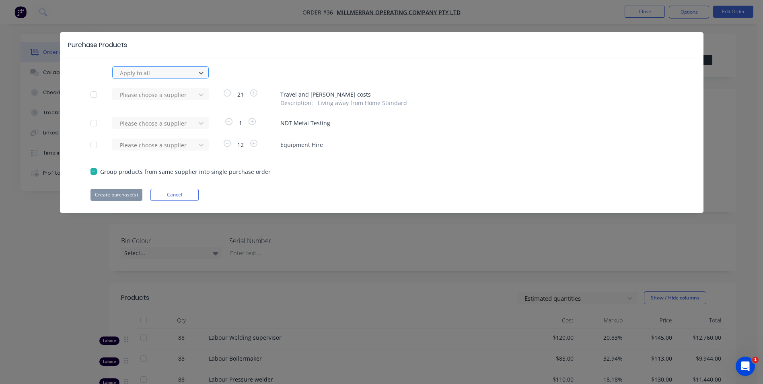
click at [93, 123] on div at bounding box center [94, 123] width 16 height 16
click at [198, 124] on icon at bounding box center [201, 123] width 8 height 8
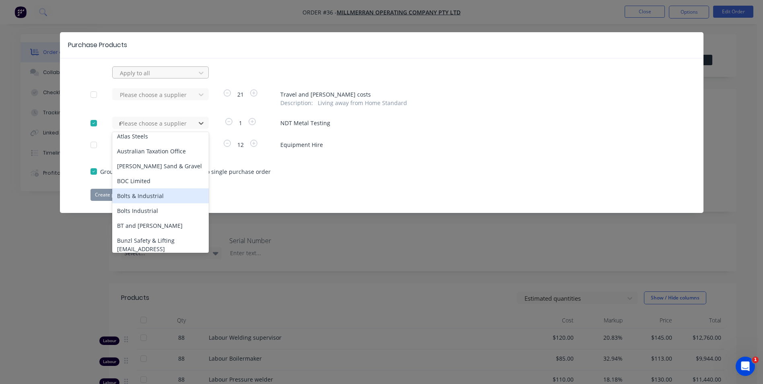
scroll to position [2, 0]
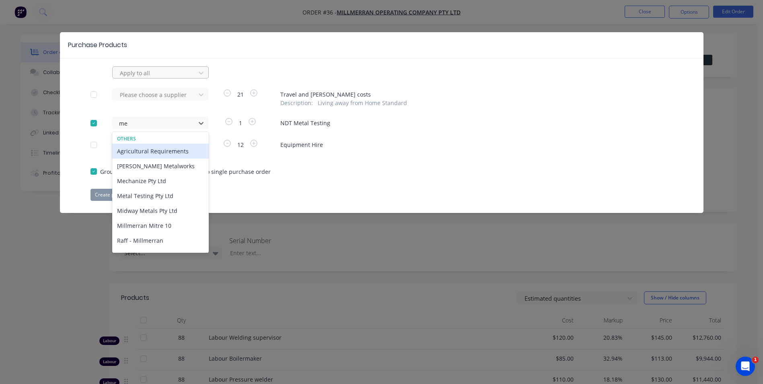
type input "met"
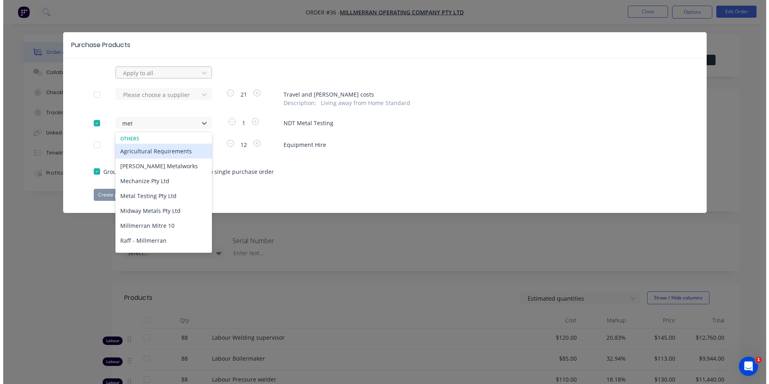
scroll to position [0, 0]
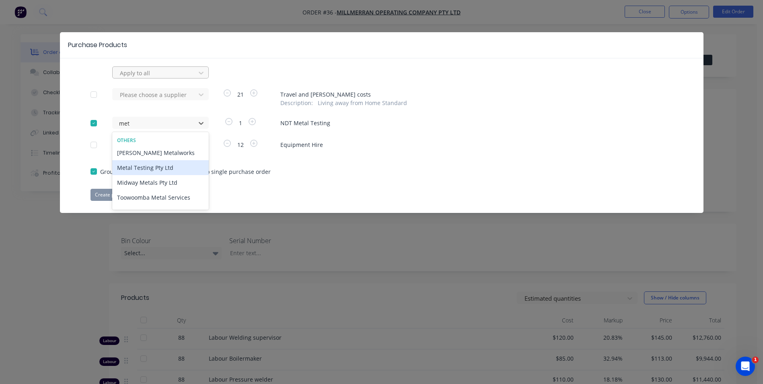
click at [159, 165] on div "Metal Testing Pty Ltd" at bounding box center [160, 167] width 97 height 15
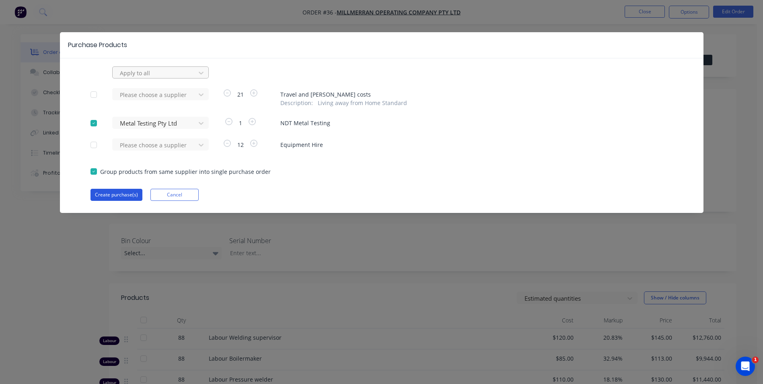
click at [119, 195] on button "Create purchase(s)" at bounding box center [117, 195] width 52 height 12
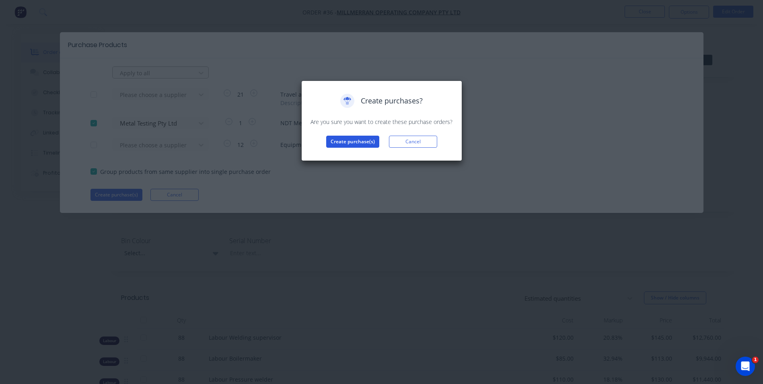
click at [345, 142] on button "Create purchase(s)" at bounding box center [352, 142] width 53 height 12
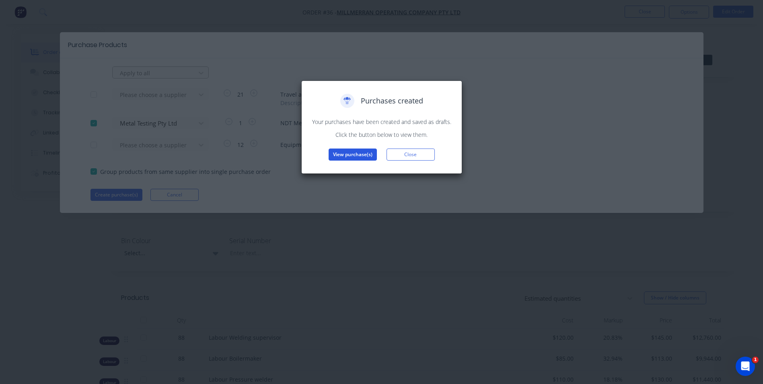
click at [350, 155] on button "View purchase(s)" at bounding box center [353, 154] width 48 height 12
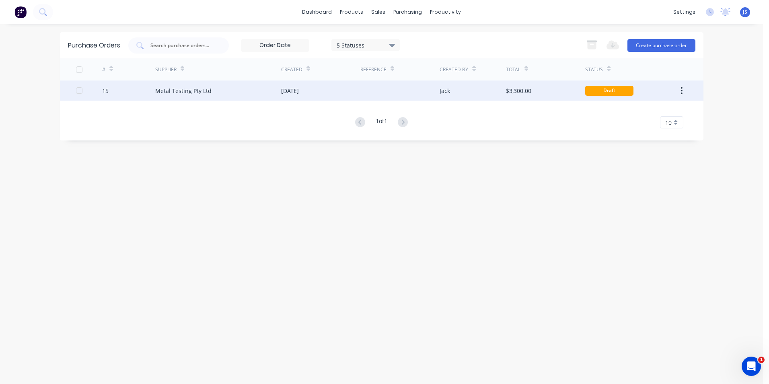
click at [80, 89] on div at bounding box center [79, 90] width 16 height 16
click at [667, 44] on button "Create purchase order" at bounding box center [662, 45] width 68 height 13
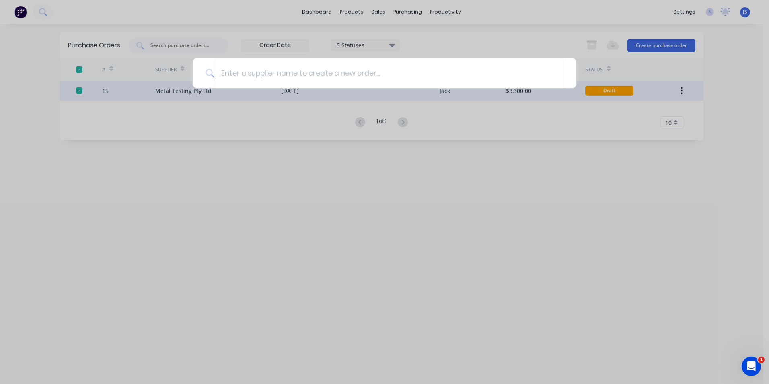
click at [242, 229] on div at bounding box center [384, 192] width 769 height 384
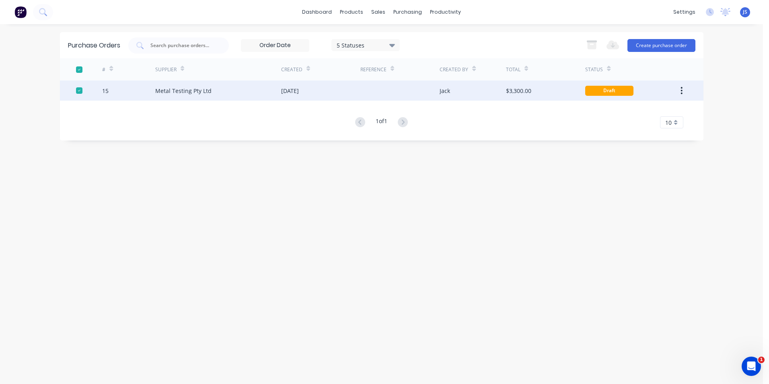
click at [194, 92] on div "Metal Testing Pty Ltd" at bounding box center [183, 91] width 56 height 8
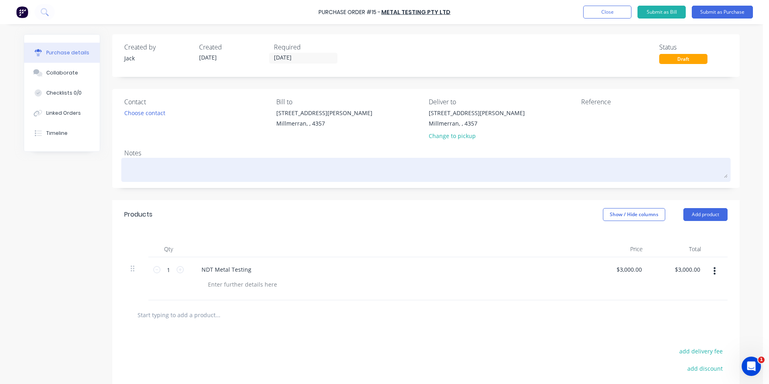
click at [157, 166] on textarea at bounding box center [426, 169] width 604 height 18
type textarea "x"
type textarea "N"
type textarea "x"
type textarea "ND"
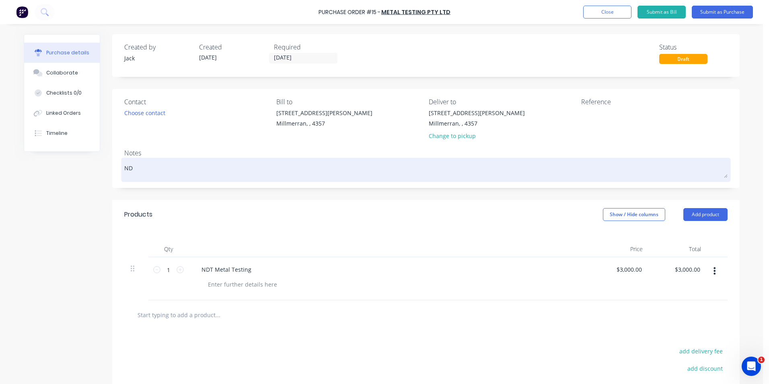
type textarea "x"
type textarea "NDT"
type textarea "x"
type textarea "NDT"
type textarea "x"
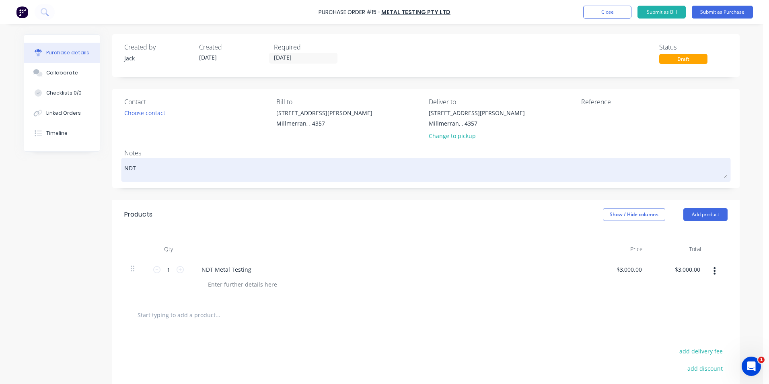
type textarea "NDT C"
type textarea "x"
type textarea "NDT Co"
type textarea "x"
type textarea "NDT Cov"
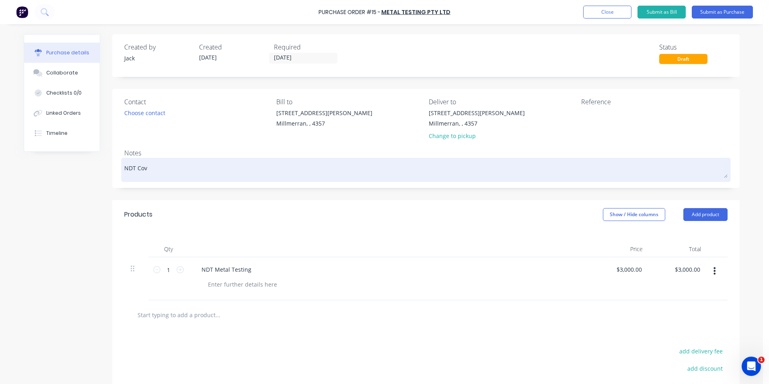
type textarea "x"
type textarea "NDT Cove"
type textarea "x"
type textarea "NDT Cover"
type textarea "x"
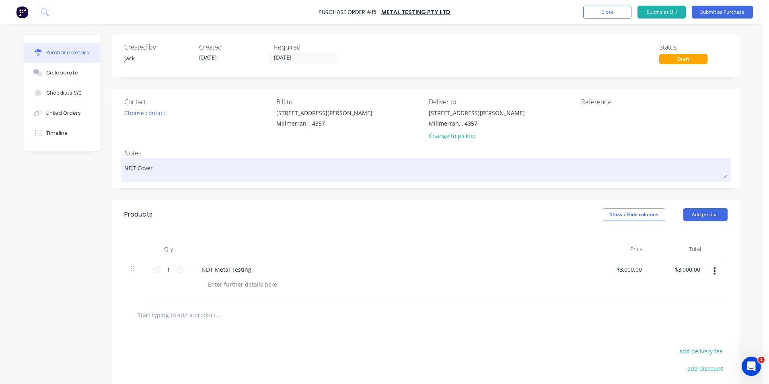
type textarea "NDT Covera"
type textarea "x"
type textarea "NDT Coverag"
type textarea "x"
type textarea "NDT Coverage"
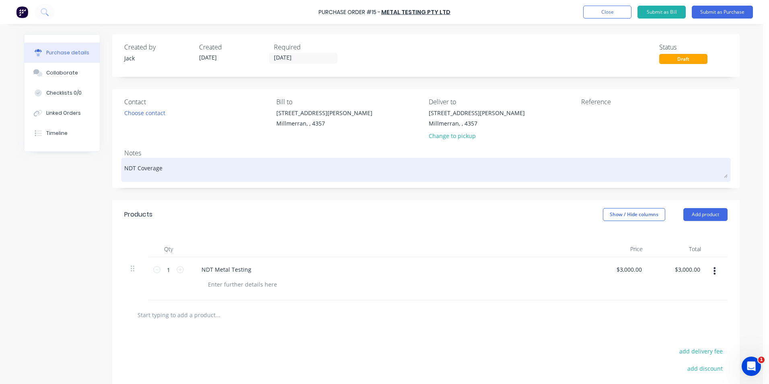
type textarea "x"
type textarea "NDT Coverage"
type textarea "x"
type textarea "NDT Coverage M"
type textarea "x"
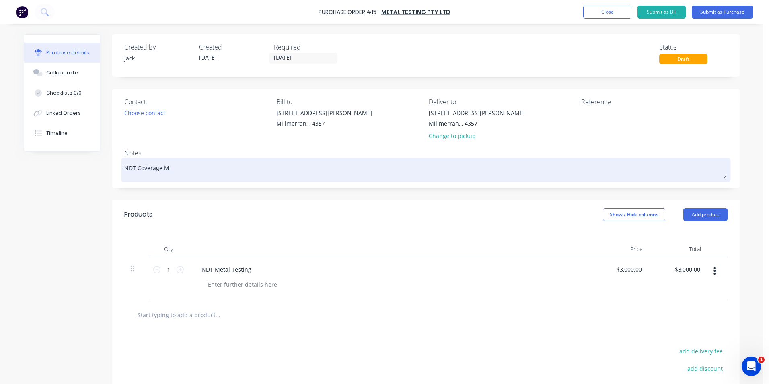
type textarea "NDT Coverage MO"
type textarea "x"
type textarea "NDT Coverage MOC"
type textarea "x"
type textarea "NDT Coverage MOC"
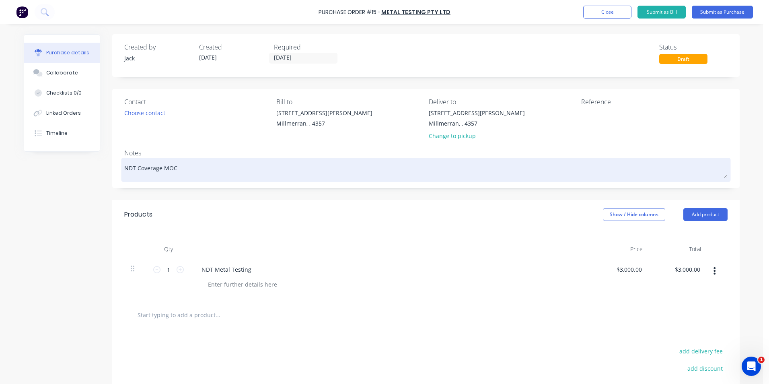
type textarea "x"
type textarea "NDT Coverage MOC F"
type textarea "x"
type textarea "NDT Coverage MOC F5"
type textarea "x"
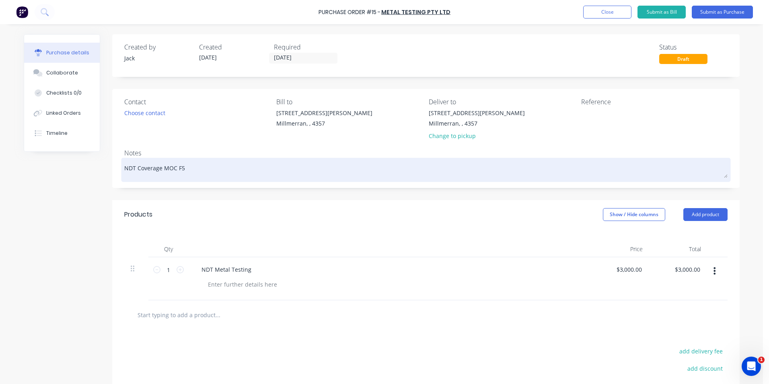
type textarea "NDT Coverage MOC F51"
type textarea "x"
type textarea "NDT Coverage MOC F51"
type textarea "x"
type textarea "NDT Coverage MOC F51 F"
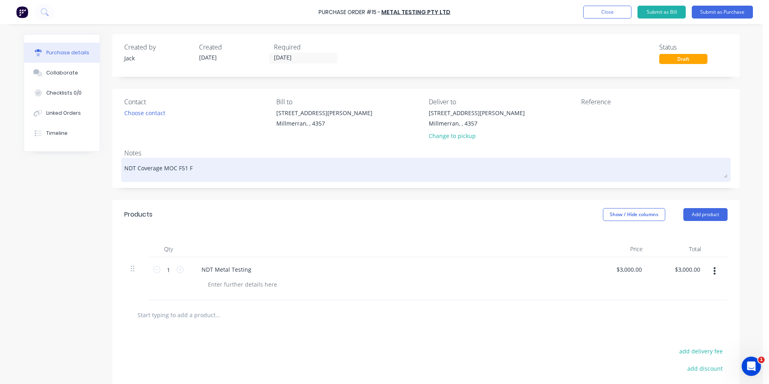
type textarea "x"
type textarea "NDT Coverage MOC F51 Fo"
type textarea "x"
type textarea "NDT Coverage MOC F51 For"
type textarea "x"
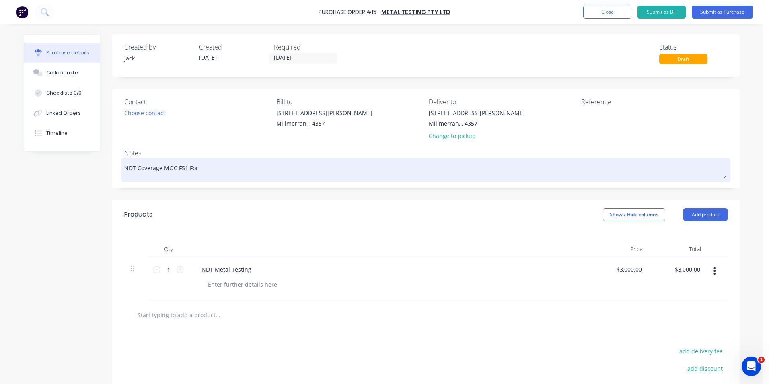
type textarea "NDT Coverage MOC F51 Forc"
type textarea "x"
type textarea "NDT Coverage MOC F51 Force"
type textarea "x"
type textarea "NDT Coverage MOC F51 Forced"
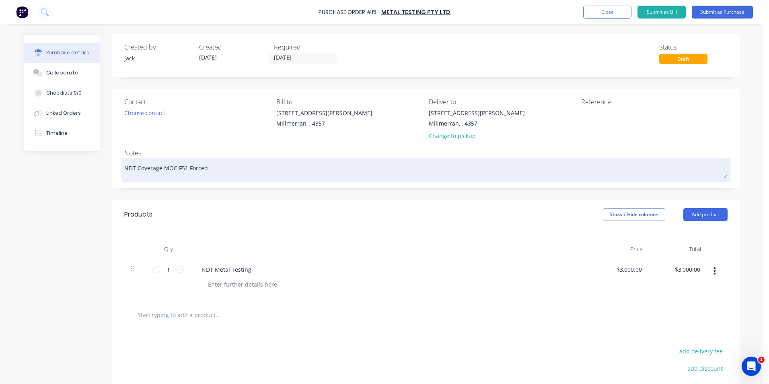
type textarea "x"
type textarea "NDT Coverage MOC F51 Forced"
type textarea "x"
type textarea "NDT Coverage MOC F51 Forced o"
type textarea "x"
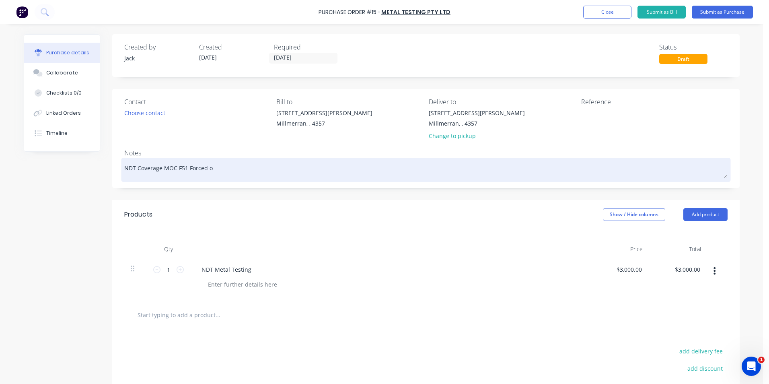
type textarea "NDT Coverage MOC F51 Forced ou"
type textarea "x"
type textarea "NDT Coverage MOC F51 Forced out"
type textarea "x"
type textarea "NDT Coverage MOC F51 Forced outa"
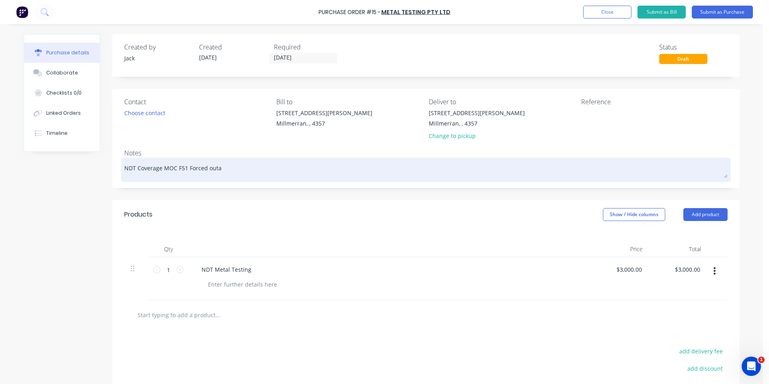
type textarea "x"
type textarea "NDT Coverage MOC F51 Forced outag"
type textarea "x"
type textarea "NDT Coverage MOC F51 Forced outage"
type textarea "x"
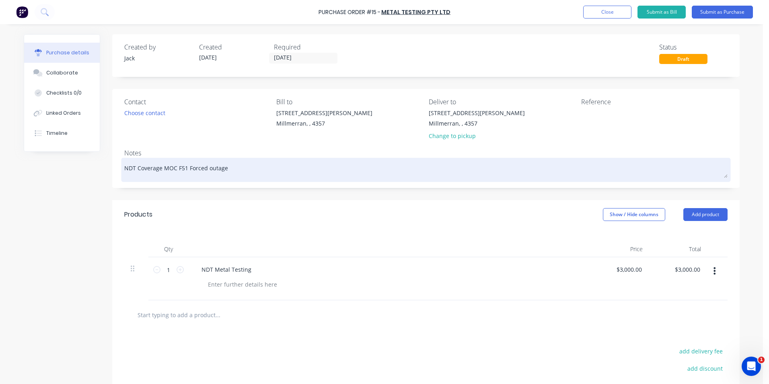
type textarea "NDT Coverage MOC F51 Forced outage"
type textarea "x"
type textarea "NDT Coverage MOC F51 Forced outage 2"
type textarea "x"
type textarea "NDT Coverage MOC F51 Forced outage 29"
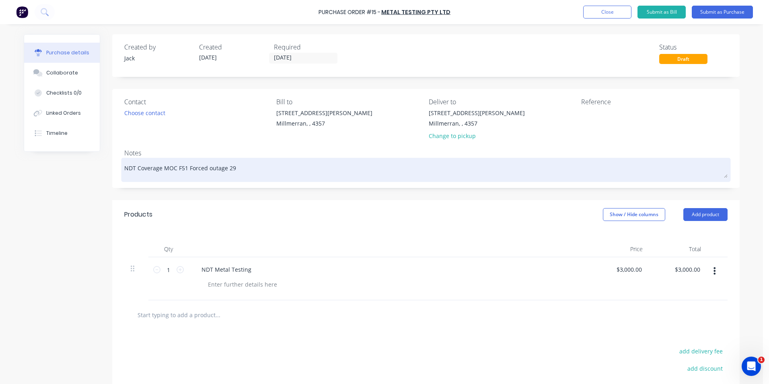
type textarea "x"
type textarea "NDT Coverage MOC F51 Forced outage 29/"
type textarea "x"
type textarea "NDT Coverage MOC F51 Forced outage 29/9"
type textarea "x"
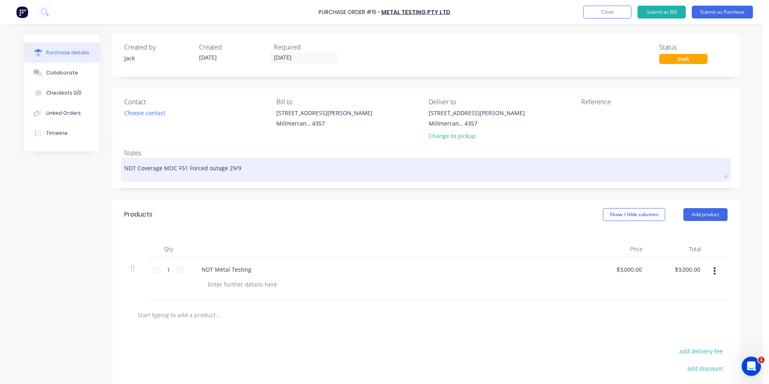
type textarea "NDT Coverage MOC F51 Forced outage 29/9/"
type textarea "x"
type textarea "NDT Coverage MOC F51 Forced outage 29/9/2"
type textarea "x"
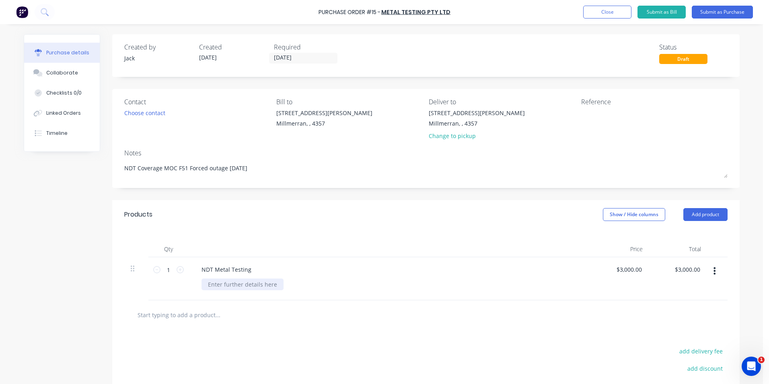
type textarea "NDT Coverage MOC F51 Forced outage [DATE]"
type textarea "x"
type textarea "NDT Coverage MOC F51 Forced outage [DATE]"
click at [238, 282] on div at bounding box center [243, 284] width 82 height 12
click at [635, 119] on textarea at bounding box center [631, 118] width 101 height 18
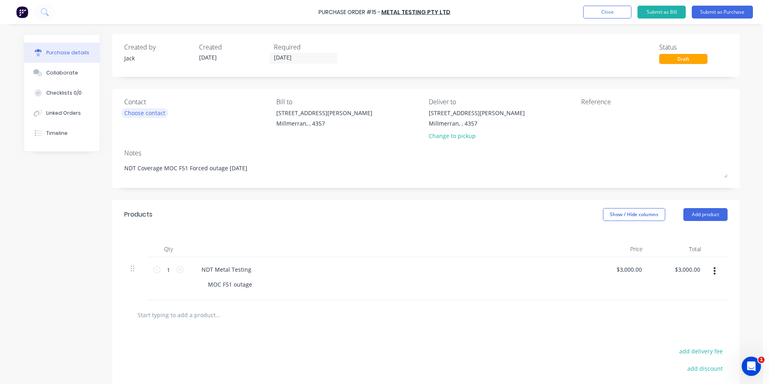
click at [147, 110] on div "Choose contact" at bounding box center [144, 113] width 41 height 8
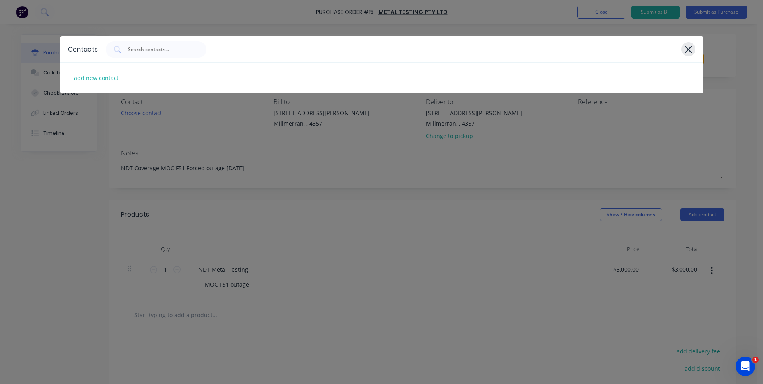
click at [688, 50] on icon at bounding box center [688, 49] width 7 height 7
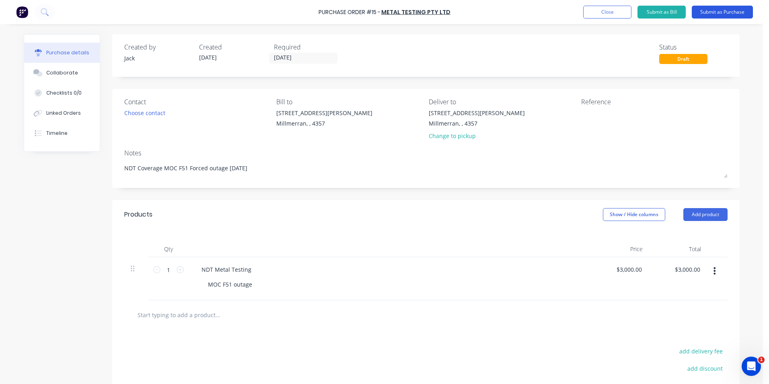
click at [719, 11] on button "Submit as Purchase" at bounding box center [722, 12] width 61 height 13
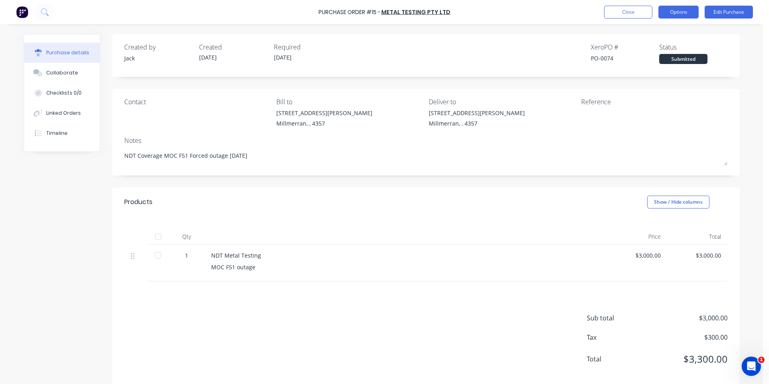
click at [682, 11] on button "Options" at bounding box center [679, 12] width 40 height 13
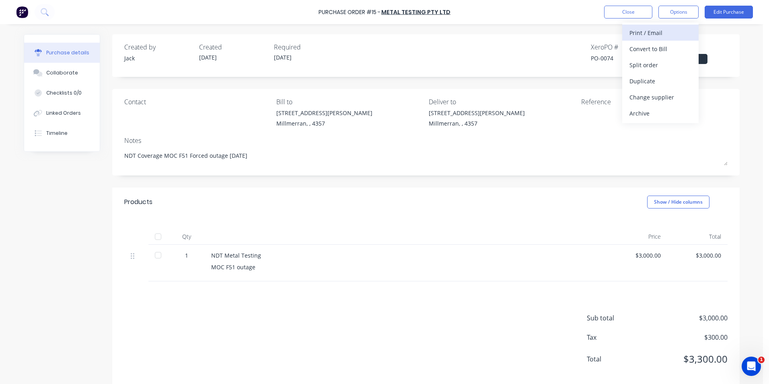
click at [658, 30] on div "Print / Email" at bounding box center [661, 33] width 62 height 12
click at [639, 50] on div "With pricing" at bounding box center [661, 49] width 62 height 12
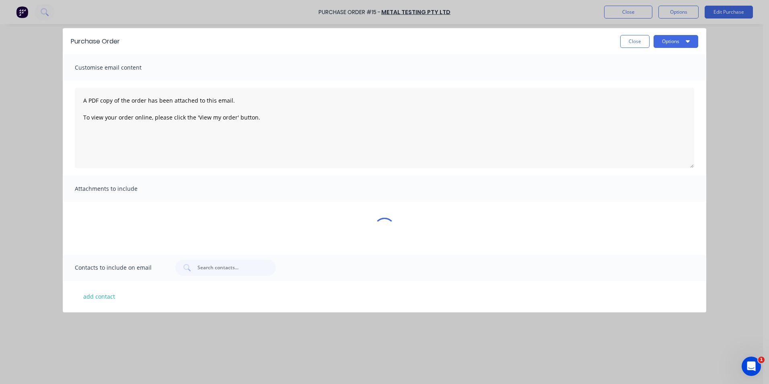
type textarea "x"
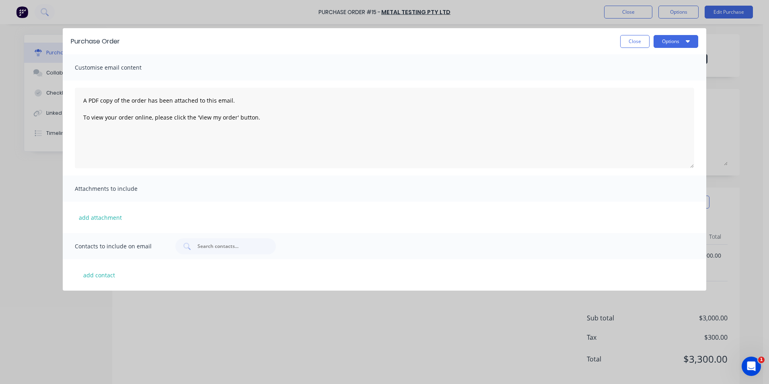
click at [117, 67] on span "Customise email content" at bounding box center [119, 67] width 89 height 11
click at [121, 111] on textarea "A PDF copy of the order has been attached to this email. To view your order onl…" at bounding box center [385, 128] width 620 height 80
click at [116, 189] on span "Attachments to include" at bounding box center [119, 188] width 89 height 11
click at [214, 245] on input "text" at bounding box center [230, 246] width 67 height 8
click at [206, 244] on input "text" at bounding box center [230, 246] width 67 height 8
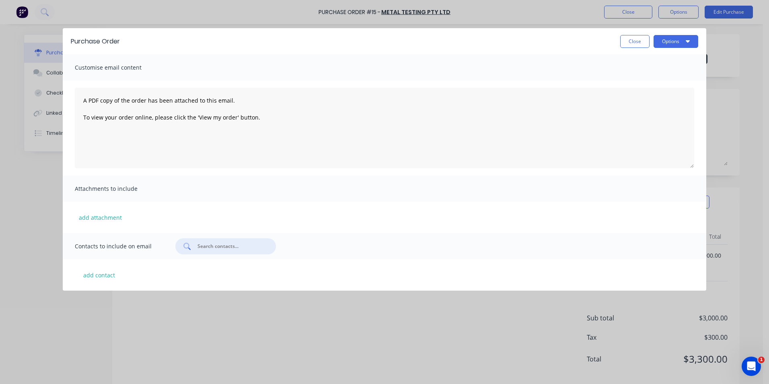
paste input "[PERSON_NAME] <[PERSON_NAME][EMAIL_ADDRESS][DOMAIN_NAME]>"
type input "[PERSON_NAME] <[PERSON_NAME][EMAIL_ADDRESS][DOMAIN_NAME]>"
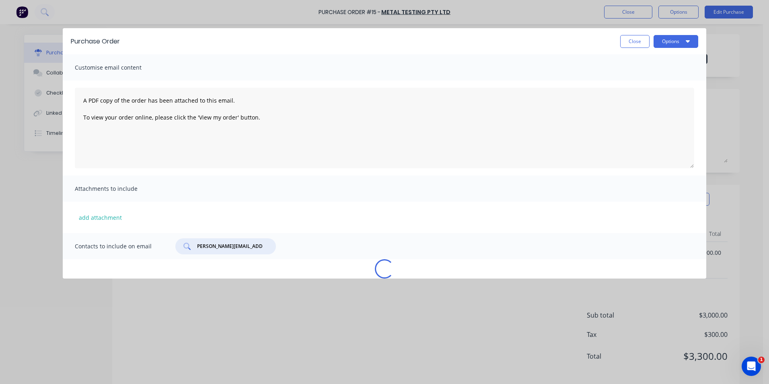
type textarea "x"
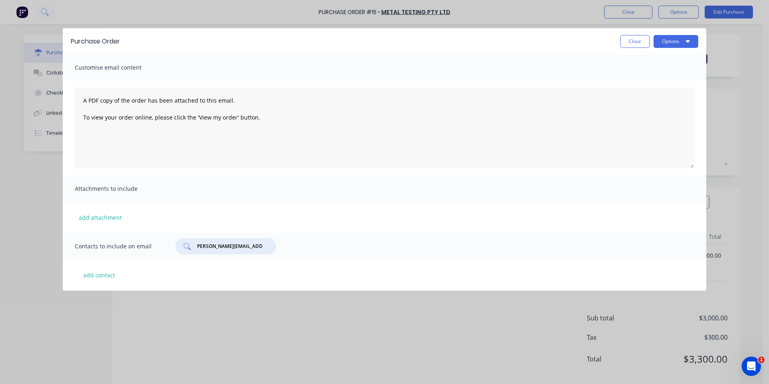
type input "[PERSON_NAME] <[PERSON_NAME][EMAIL_ADDRESS][DOMAIN_NAME]"
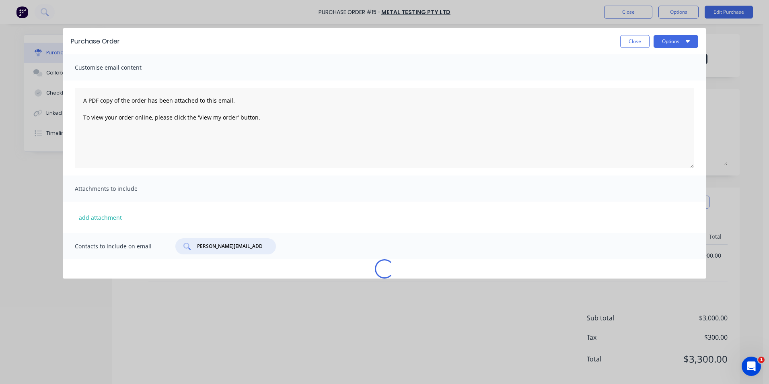
scroll to position [0, 42]
type textarea "x"
type input "[PERSON_NAME][EMAIL_ADDRESS][DOMAIN_NAME]"
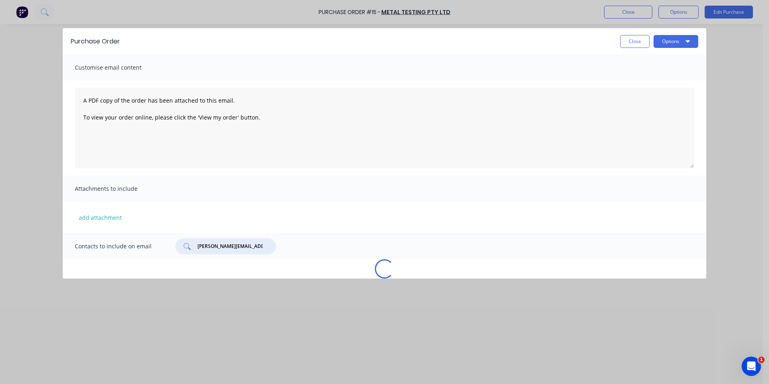
type textarea "x"
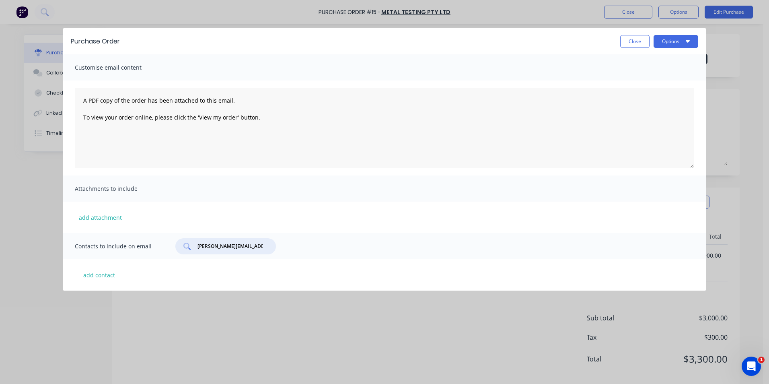
type input "[PERSON_NAME][EMAIL_ADDRESS][DOMAIN_NAME]"
click at [319, 252] on div "Contacts to include on email [PERSON_NAME][EMAIL_ADDRESS][DOMAIN_NAME]" at bounding box center [385, 246] width 644 height 26
click at [318, 250] on div "Contacts to include on email [PERSON_NAME][EMAIL_ADDRESS][DOMAIN_NAME]" at bounding box center [385, 246] width 644 height 26
click at [315, 246] on div "Contacts to include on email [PERSON_NAME][EMAIL_ADDRESS][DOMAIN_NAME]" at bounding box center [385, 246] width 644 height 26
click at [108, 277] on button "add contact" at bounding box center [99, 275] width 48 height 12
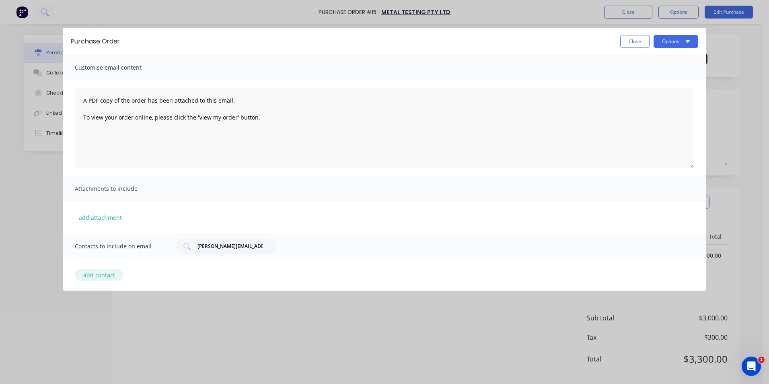
select select "AU"
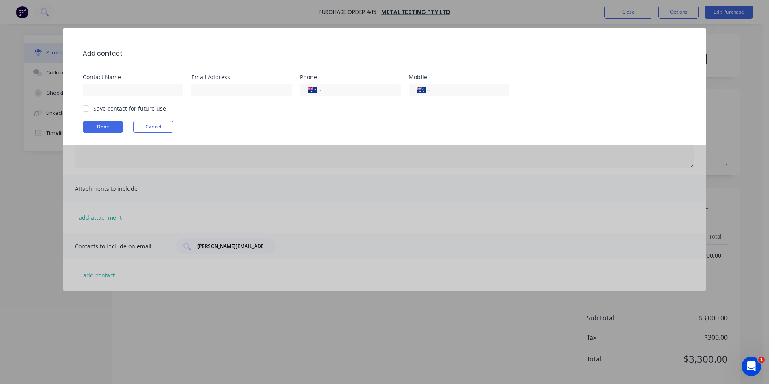
click at [311, 245] on div "Add contact Contact Name Email Address Phone International [GEOGRAPHIC_DATA] [G…" at bounding box center [384, 192] width 769 height 384
click at [165, 124] on button "Cancel" at bounding box center [153, 127] width 40 height 12
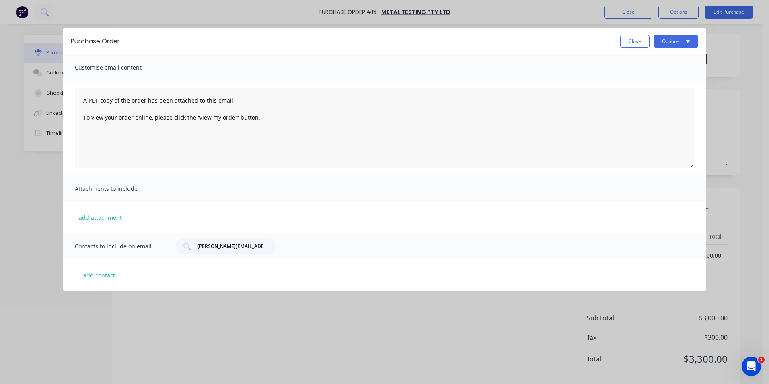
click at [126, 247] on span "Contacts to include on email" at bounding box center [119, 246] width 89 height 11
click at [165, 242] on div "Contacts to include on email [PERSON_NAME][EMAIL_ADDRESS][DOMAIN_NAME]" at bounding box center [385, 246] width 644 height 26
click at [163, 250] on span "Contacts to include on email" at bounding box center [119, 246] width 89 height 11
click at [90, 272] on button "add contact" at bounding box center [99, 275] width 48 height 12
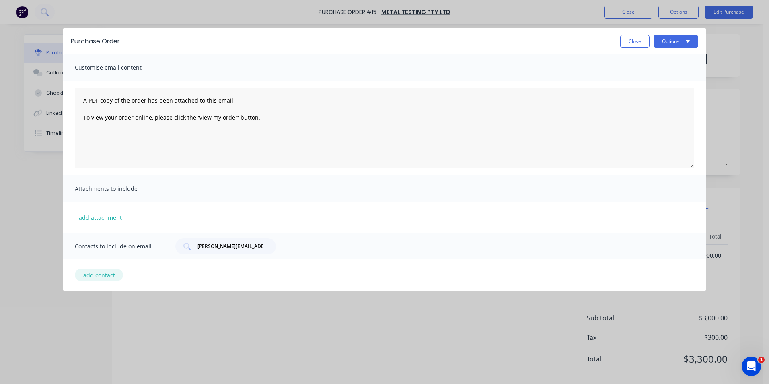
select select "AU"
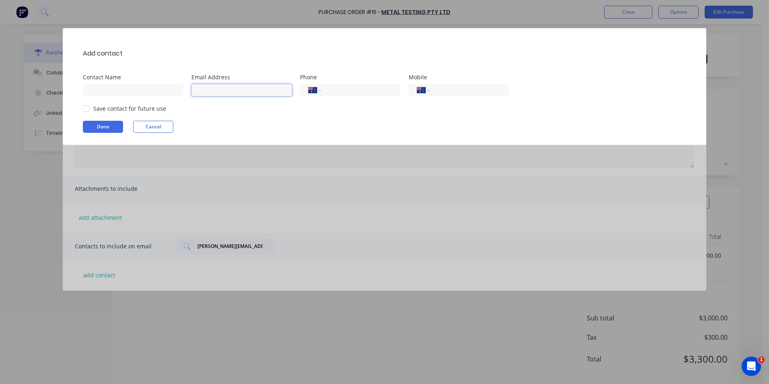
click at [205, 87] on input at bounding box center [242, 90] width 101 height 12
paste input "[PERSON_NAME] <[EMAIL_ADDRESS][DOMAIN_NAME]>"
click at [216, 89] on input "[PERSON_NAME] <[EMAIL_ADDRESS][DOMAIN_NAME]>" at bounding box center [242, 90] width 101 height 12
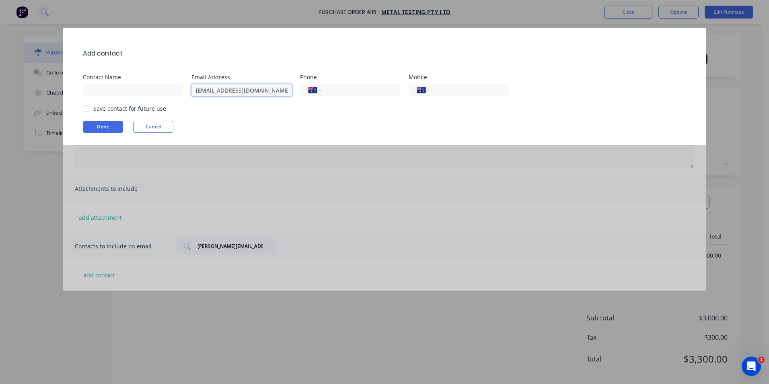
click at [279, 89] on input "[EMAIL_ADDRESS][DOMAIN_NAME]>" at bounding box center [242, 90] width 101 height 12
type input "[EMAIL_ADDRESS][DOMAIN_NAME]"
click at [127, 88] on input at bounding box center [133, 90] width 101 height 12
type input "Raju"
click at [436, 89] on input "tel" at bounding box center [468, 90] width 66 height 9
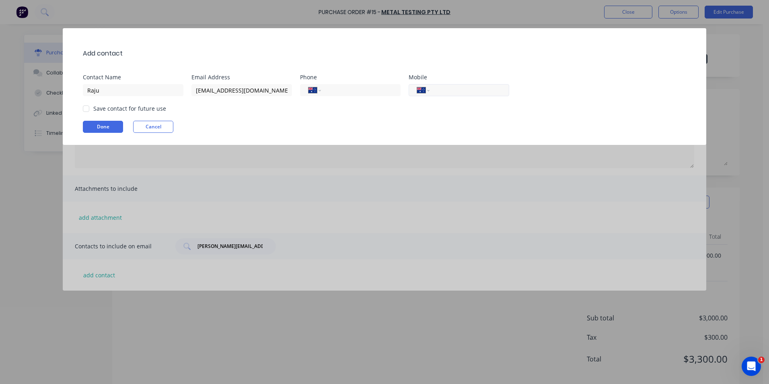
click at [451, 90] on input "tel" at bounding box center [468, 90] width 66 height 9
click at [86, 109] on div at bounding box center [86, 109] width 16 height 16
type input "0499 078 375"
click at [105, 125] on button "Done" at bounding box center [103, 127] width 40 height 12
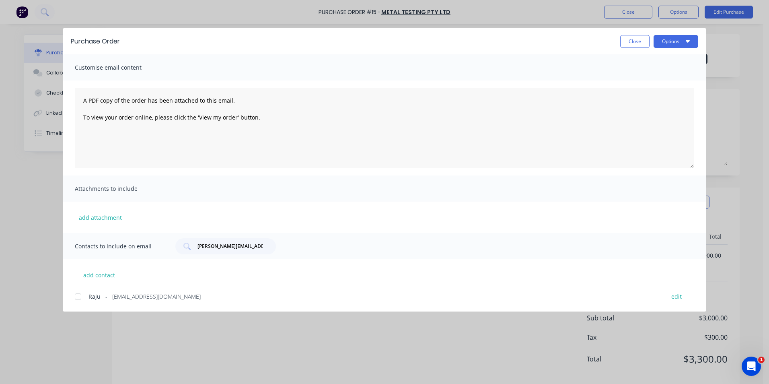
click at [80, 296] on div at bounding box center [78, 297] width 16 height 16
click at [673, 39] on button "Options" at bounding box center [676, 41] width 45 height 13
click at [650, 58] on div "Preview" at bounding box center [660, 62] width 62 height 12
click at [682, 42] on button "Options" at bounding box center [676, 41] width 45 height 13
click at [655, 59] on div "Preview" at bounding box center [660, 62] width 62 height 12
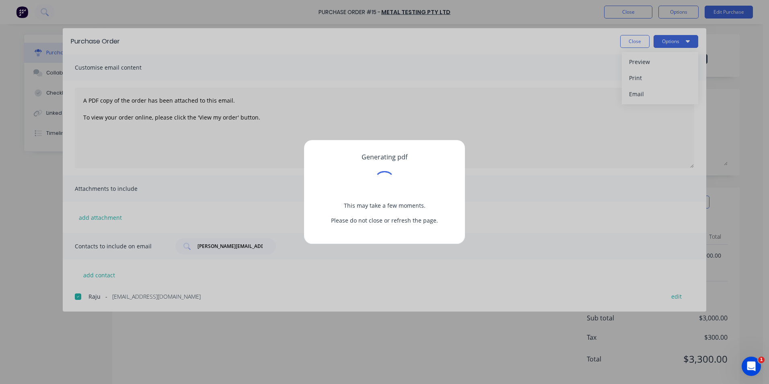
type textarea "x"
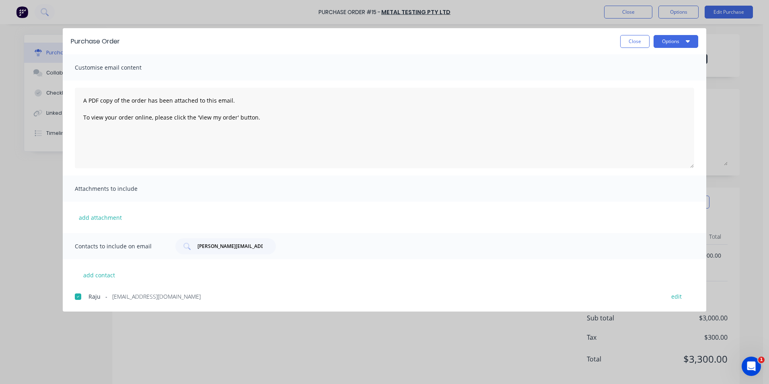
click at [301, 247] on div "Contacts to include on email [PERSON_NAME][EMAIL_ADDRESS][DOMAIN_NAME]" at bounding box center [385, 246] width 644 height 26
click at [101, 273] on button "add contact" at bounding box center [99, 275] width 48 height 12
select select "AU"
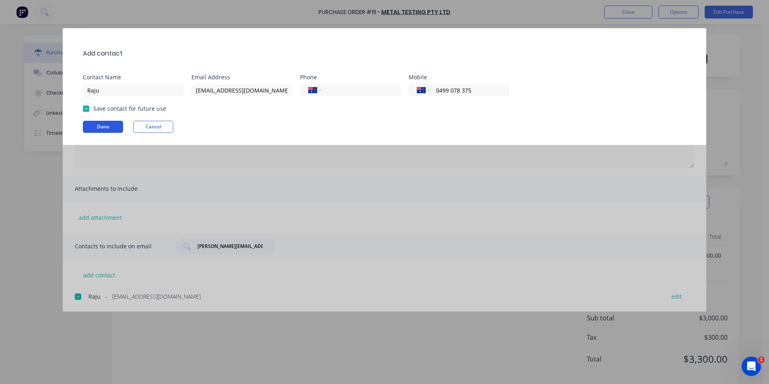
click at [110, 125] on button "Done" at bounding box center [103, 127] width 40 height 12
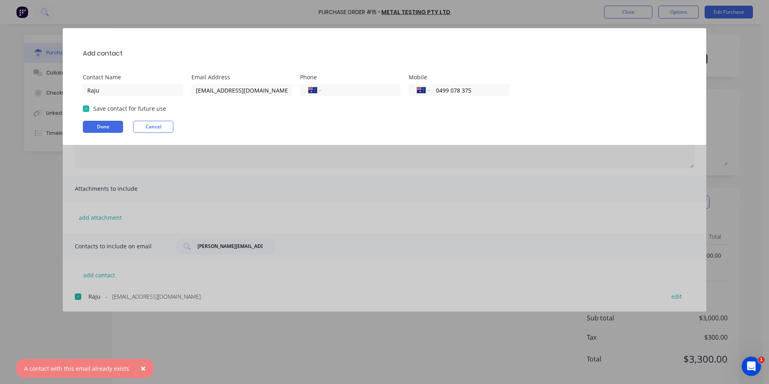
click at [141, 367] on span "×" at bounding box center [143, 368] width 5 height 11
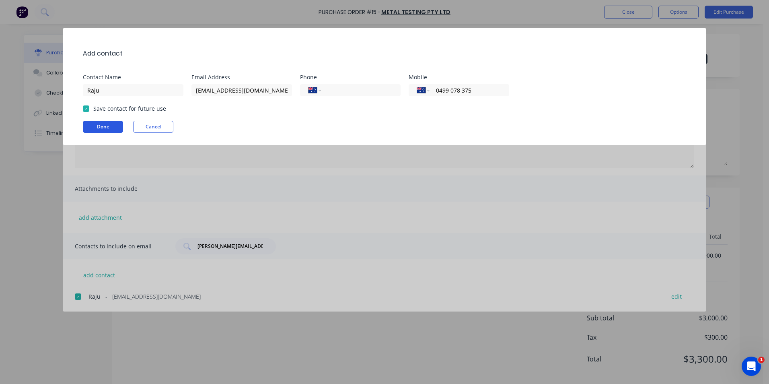
click at [110, 126] on button "Done" at bounding box center [103, 127] width 40 height 12
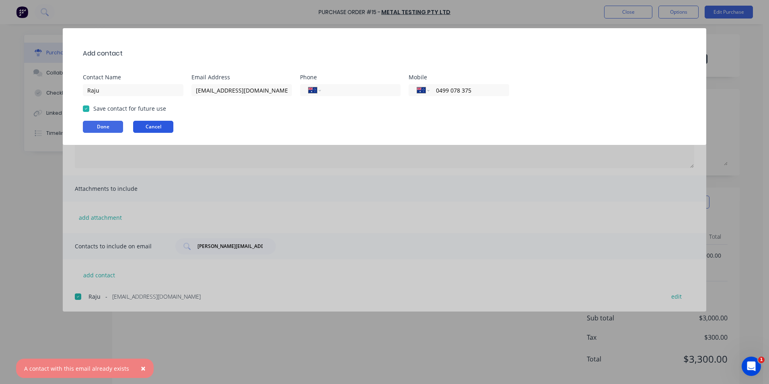
click at [164, 123] on button "Cancel" at bounding box center [153, 127] width 40 height 12
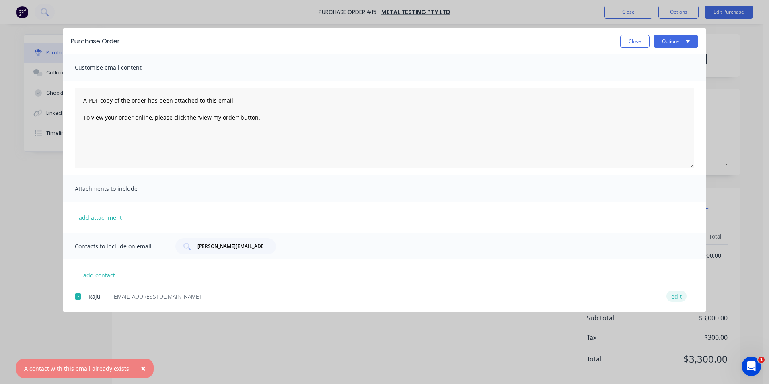
type textarea "x"
click at [680, 298] on button "edit" at bounding box center [677, 296] width 20 height 11
select select "AU"
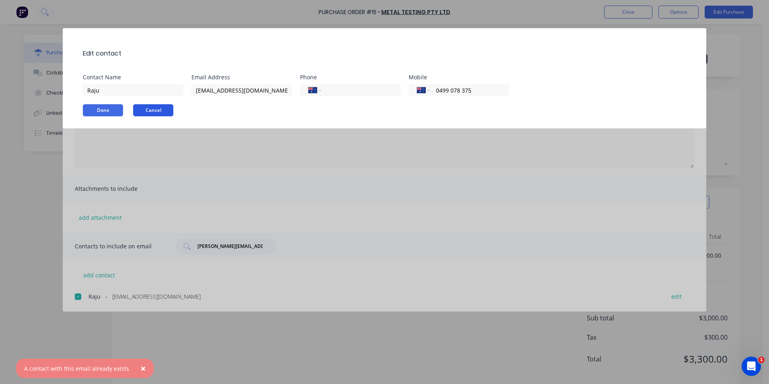
click at [161, 108] on button "Cancel" at bounding box center [153, 110] width 40 height 12
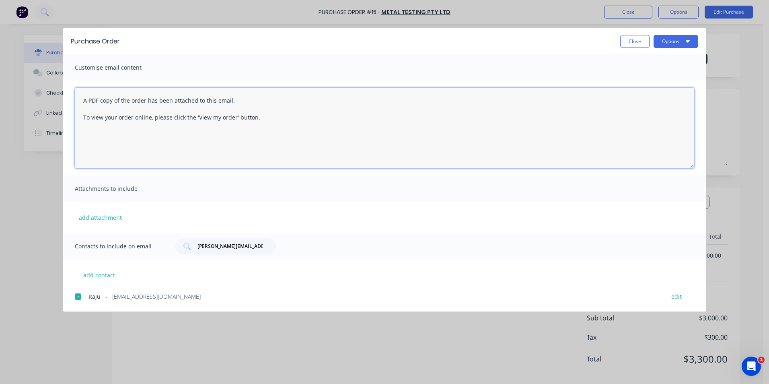
click at [213, 118] on textarea "A PDF copy of the order has been attached to this email. To view your order onl…" at bounding box center [385, 128] width 620 height 80
click at [148, 133] on textarea "A PDF copy of the order has been attached to this email. To view your order onl…" at bounding box center [385, 128] width 620 height 80
click at [109, 132] on textarea "A PDF copy of the order has been attached to this email. To view your order onl…" at bounding box center [385, 128] width 620 height 80
click at [118, 245] on span "Contacts to include on email" at bounding box center [119, 246] width 89 height 11
click at [686, 40] on button "Options" at bounding box center [676, 41] width 45 height 13
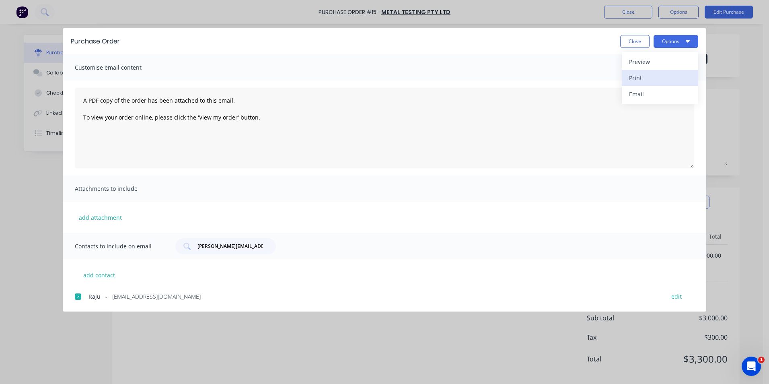
click at [636, 78] on div "Print" at bounding box center [660, 78] width 62 height 12
drag, startPoint x: 750, startPoint y: 0, endPoint x: 531, endPoint y: 120, distance: 249.2
click at [531, 120] on textarea "A PDF copy of the order has been attached to this email. To view your order onl…" at bounding box center [385, 128] width 620 height 80
click at [554, 57] on div "Customise email content" at bounding box center [385, 67] width 644 height 26
click at [639, 39] on button "Close" at bounding box center [635, 41] width 29 height 13
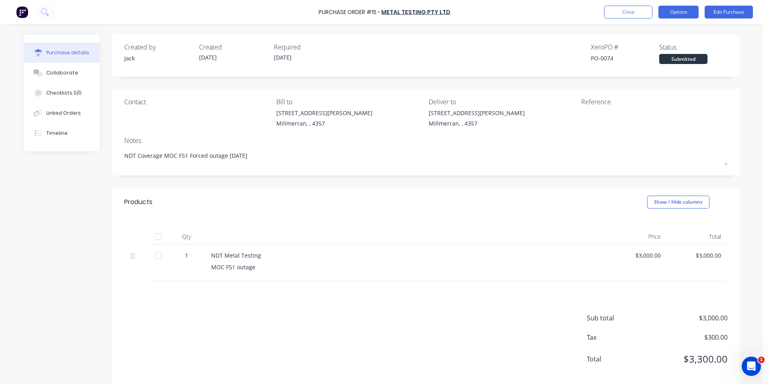
click at [686, 10] on button "Options" at bounding box center [679, 12] width 40 height 13
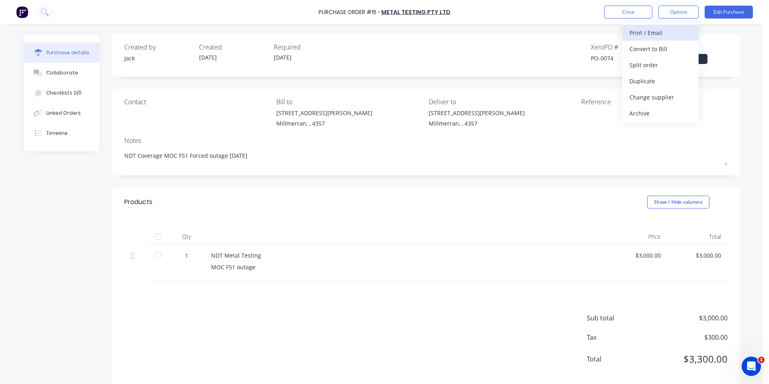
click at [648, 33] on div "Print / Email" at bounding box center [661, 33] width 62 height 12
click at [638, 47] on div "With pricing" at bounding box center [661, 49] width 62 height 12
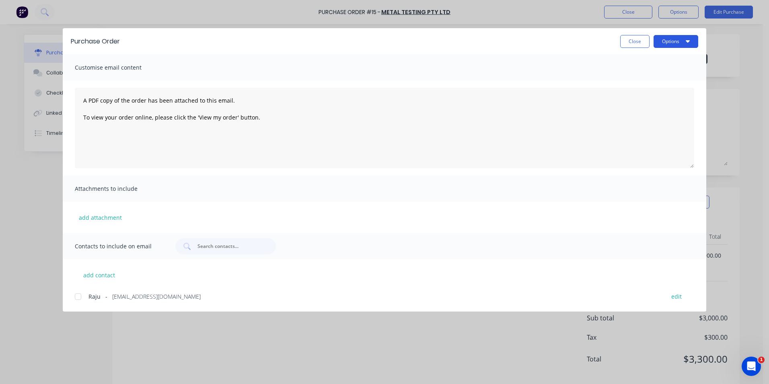
click at [674, 36] on button "Options" at bounding box center [676, 41] width 45 height 13
click at [631, 76] on div "Print" at bounding box center [660, 78] width 62 height 12
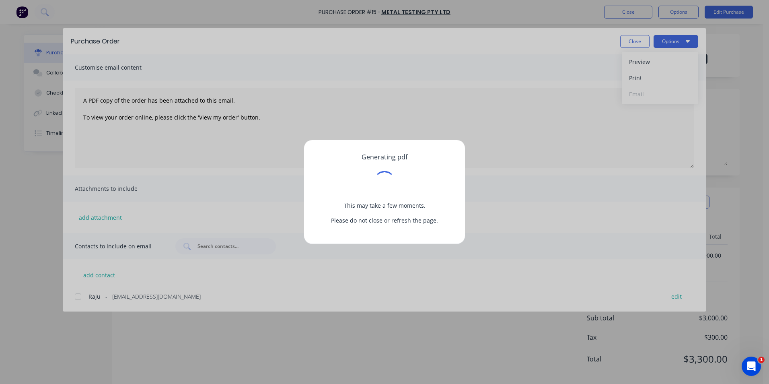
type textarea "x"
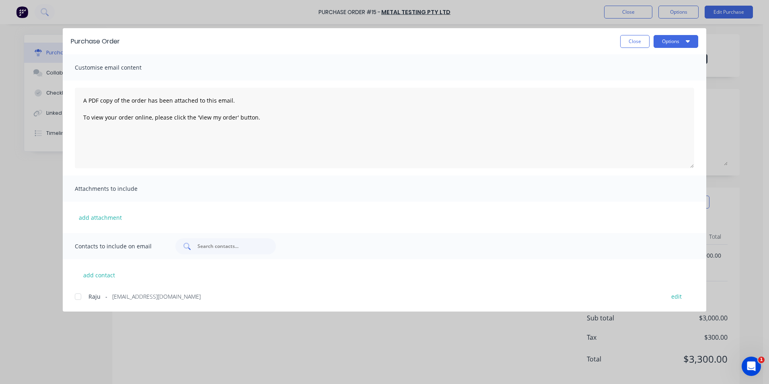
drag, startPoint x: 270, startPoint y: 209, endPoint x: 209, endPoint y: 246, distance: 71.7
click at [209, 246] on input "text" at bounding box center [230, 246] width 67 height 8
type input "[PERSON_NAME][EMAIL_ADDRESS][DOMAIN_NAME]"
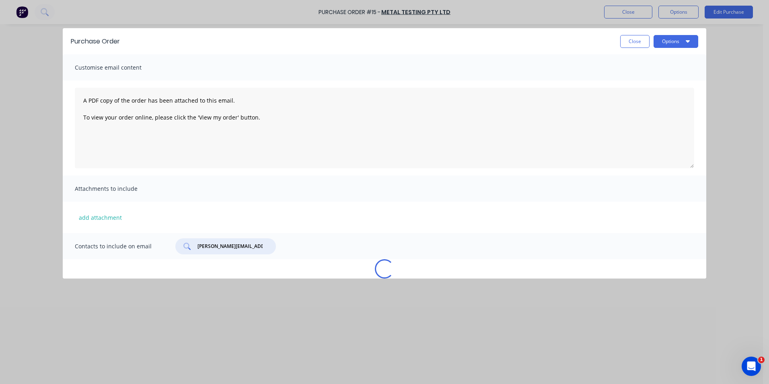
type textarea "x"
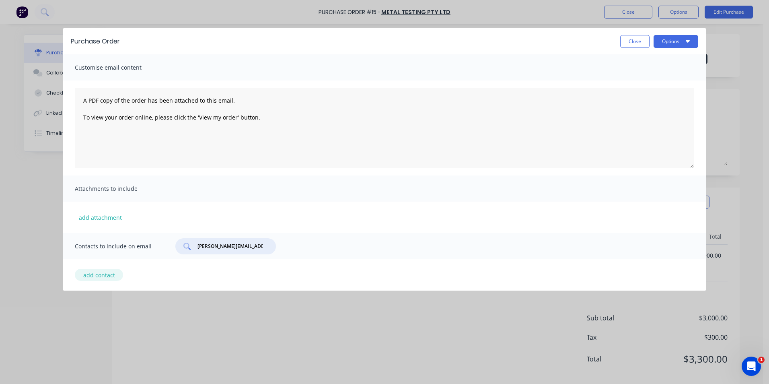
click at [98, 274] on button "add contact" at bounding box center [99, 275] width 48 height 12
select select "AU"
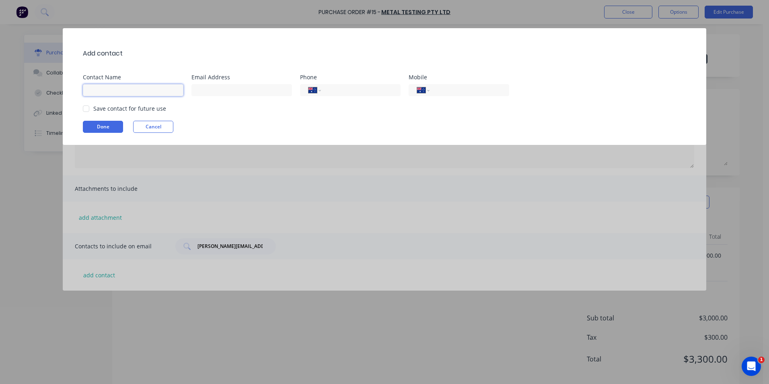
click at [106, 91] on input at bounding box center [133, 90] width 101 height 12
type input "Raju"
type input "[EMAIL_ADDRESS][DOMAIN_NAME]"
type input "0499 078 375"
click at [105, 126] on button "Done" at bounding box center [103, 127] width 40 height 12
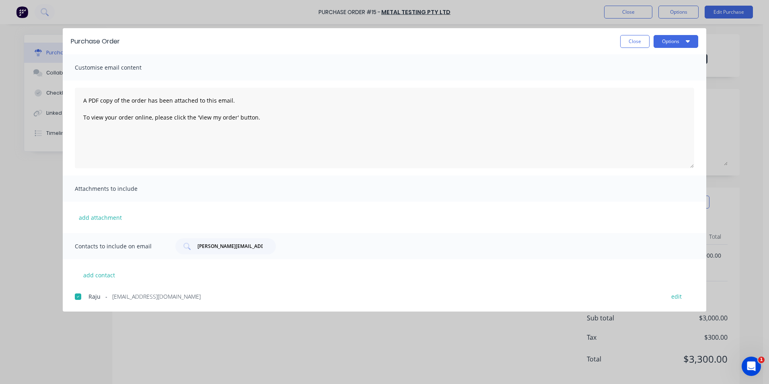
click at [679, 34] on div "Purchase Order Close Options" at bounding box center [385, 41] width 644 height 26
click at [679, 37] on button "Options" at bounding box center [676, 41] width 45 height 13
click at [639, 92] on div "Email" at bounding box center [660, 94] width 62 height 12
click at [635, 42] on button "Close" at bounding box center [635, 41] width 29 height 13
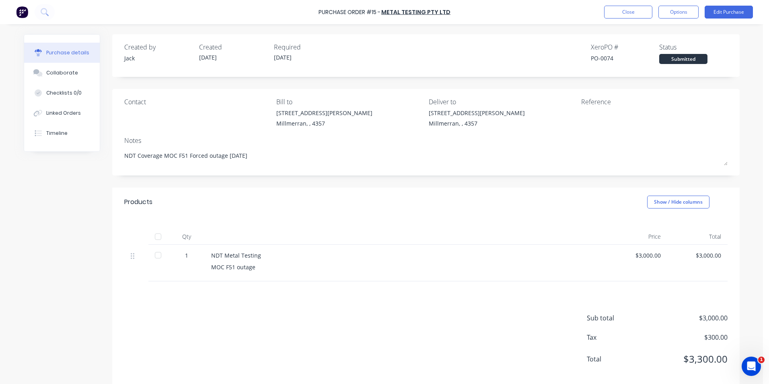
click at [678, 60] on div "Submitted" at bounding box center [684, 59] width 48 height 10
click at [722, 14] on button "Edit Purchase" at bounding box center [729, 12] width 48 height 13
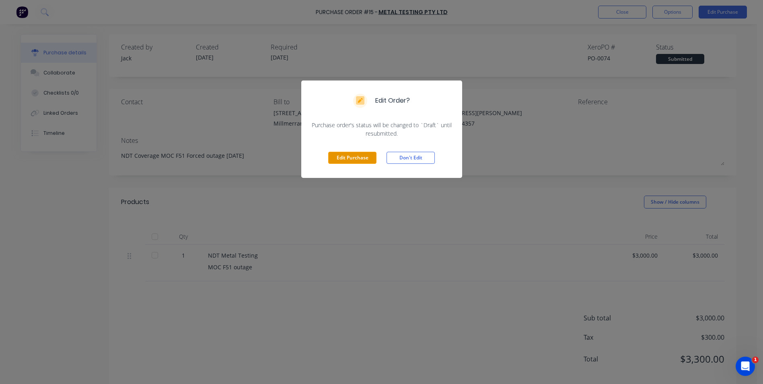
click at [357, 157] on button "Edit Purchase" at bounding box center [352, 158] width 48 height 12
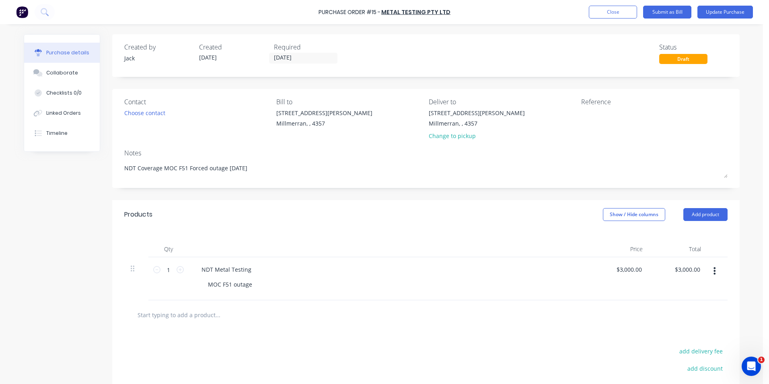
click at [695, 58] on div "Draft" at bounding box center [684, 59] width 48 height 10
click at [684, 58] on div "Draft" at bounding box center [684, 59] width 48 height 10
drag, startPoint x: 684, startPoint y: 58, endPoint x: 674, endPoint y: 82, distance: 26.2
click at [674, 82] on div "Created by [PERSON_NAME] Created [DATE] Required [DATE] Status Draft Contact Ch…" at bounding box center [426, 248] width 628 height 428
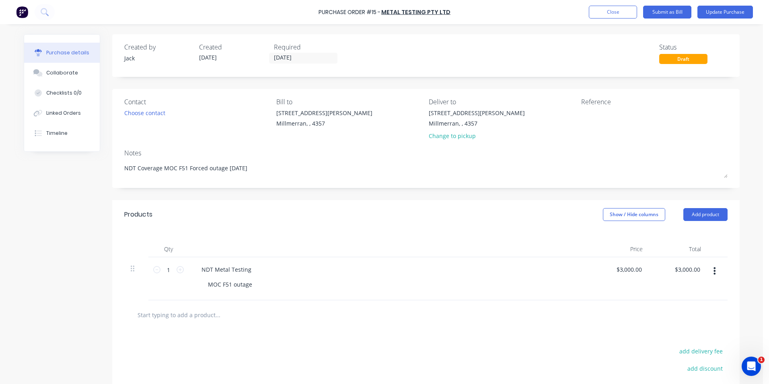
type textarea "x"
click at [689, 60] on div "Draft" at bounding box center [684, 59] width 48 height 10
